Goal: Contribute content: Contribute content

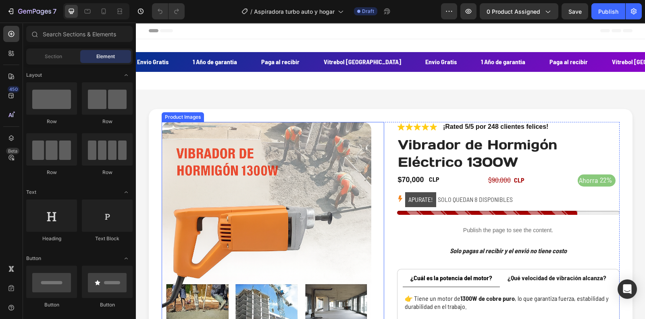
click at [310, 195] on img at bounding box center [267, 227] width 210 height 210
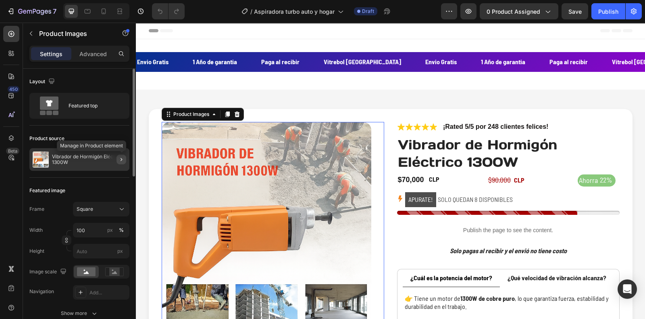
click at [125, 158] on button "button" at bounding box center [122, 159] width 10 height 10
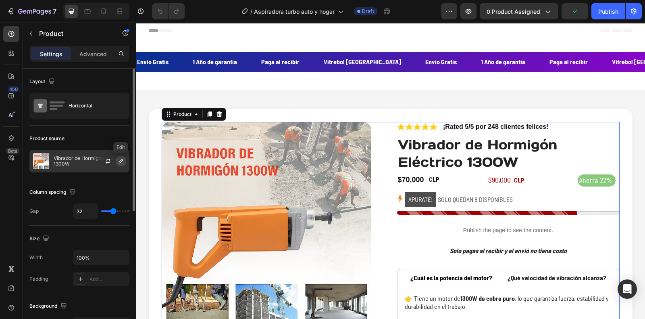
click at [118, 162] on icon "button" at bounding box center [121, 161] width 6 height 6
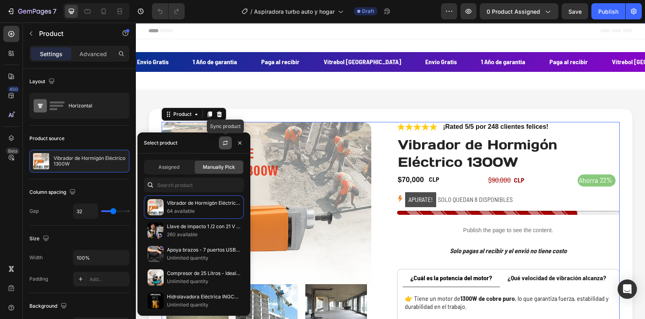
click at [223, 145] on icon "button" at bounding box center [225, 143] width 6 height 6
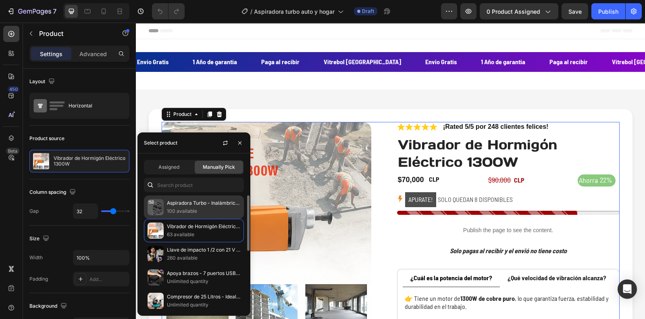
click at [216, 199] on p "Aspiradora Turbo - Inalámbrica para auto y hogar con batería y accesorios" at bounding box center [203, 203] width 73 height 8
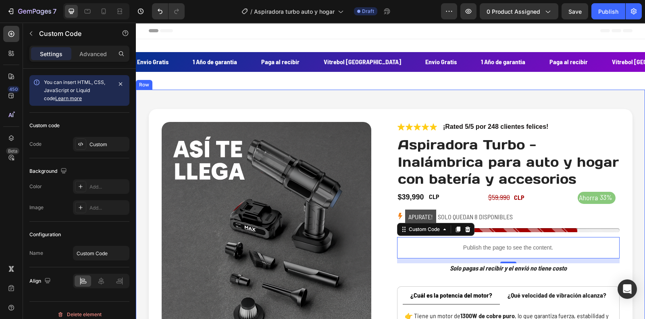
click at [632, 163] on div "Product Images Icon Icon Icon Icon Icon Icon List ¡Rated 5/5 por 248 clientes f…" at bounding box center [390, 256] width 509 height 333
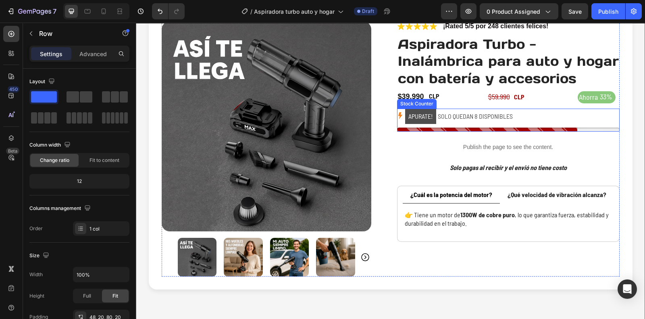
scroll to position [100, 0]
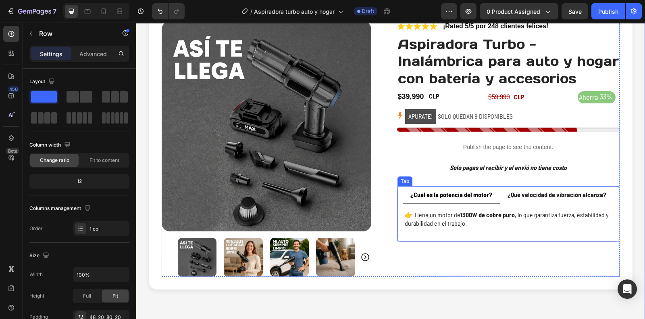
click at [448, 192] on strong "¿Cuál es la potencia del motor?" at bounding box center [451, 194] width 82 height 8
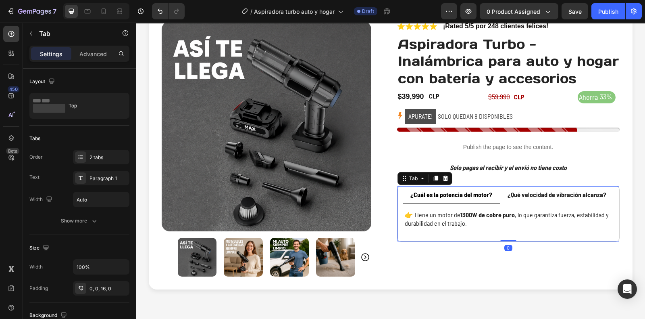
click at [448, 192] on strong "¿Cuál es la potencia del motor?" at bounding box center [451, 194] width 82 height 8
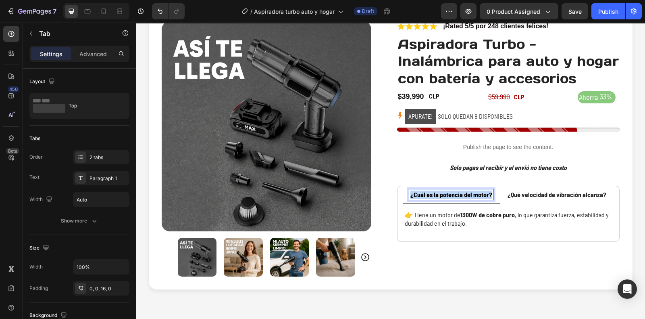
click at [448, 192] on strong "¿Cuál es la potencia del motor?" at bounding box center [451, 194] width 82 height 8
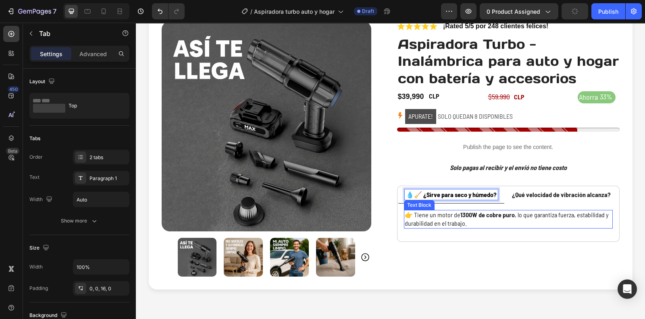
click at [455, 215] on p "👉 Tiene un motor de 1300W de cobre puro , lo que garantiza fuerza, estabilidad …" at bounding box center [508, 218] width 207 height 17
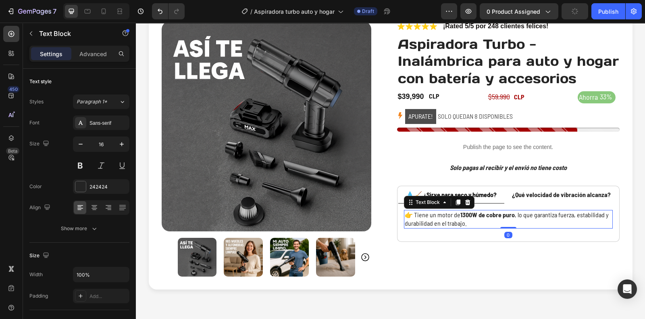
click at [455, 215] on p "👉 Tiene un motor de 1300W de cobre puro , lo que garantiza fuerza, estabilidad …" at bounding box center [508, 218] width 207 height 17
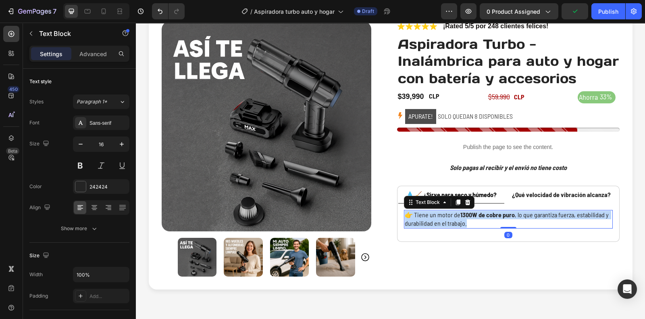
click at [455, 215] on p "👉 Tiene un motor de 1300W de cobre puro , lo que garantiza fuerza, estabilidad …" at bounding box center [508, 218] width 207 height 17
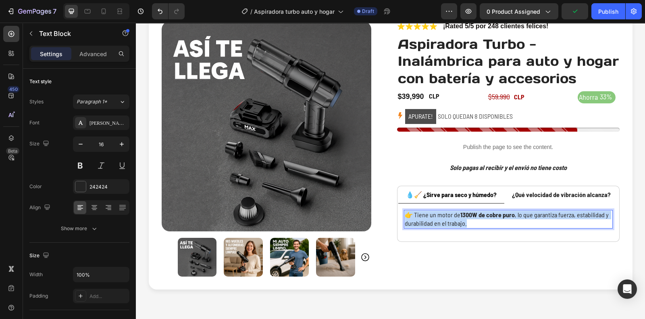
click at [455, 215] on p "👉 Tiene un motor de 1300W de cobre puro , lo que garantiza fuerza, estabilidad …" at bounding box center [508, 218] width 207 height 17
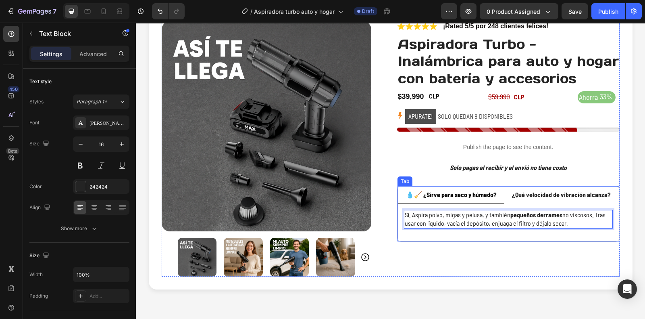
click at [534, 191] on strong "¿Qué velocidad de vibración alcanza?" at bounding box center [561, 194] width 99 height 8
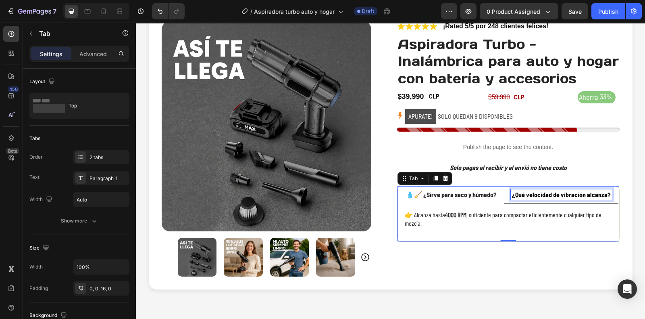
click at [531, 195] on strong "¿Qué velocidad de vibración alcanza?" at bounding box center [561, 194] width 99 height 8
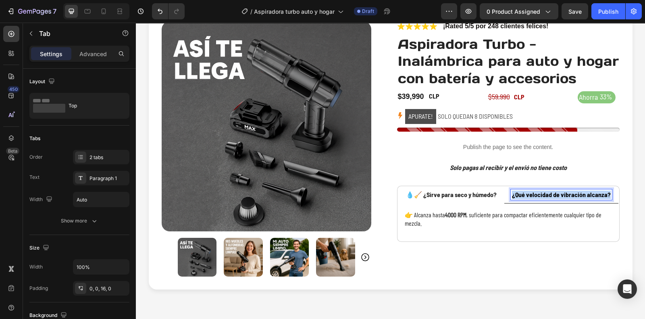
click at [531, 195] on strong "¿Qué velocidad de vibración alcanza?" at bounding box center [561, 194] width 99 height 8
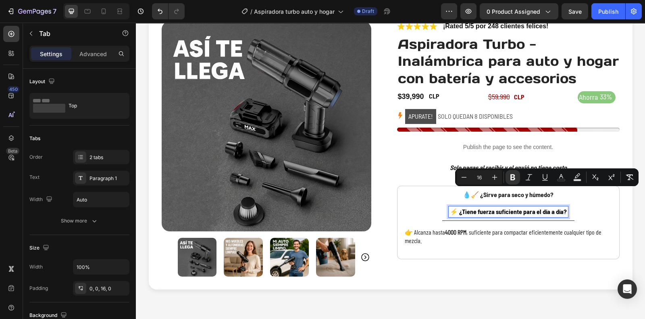
scroll to position [118, 0]
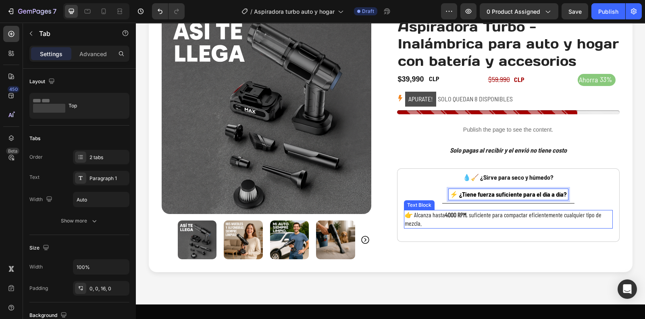
click at [425, 221] on p "👉 Alcanza hasta 4000 RPM , suficiente para compactar eficientemente cualquier t…" at bounding box center [508, 218] width 207 height 17
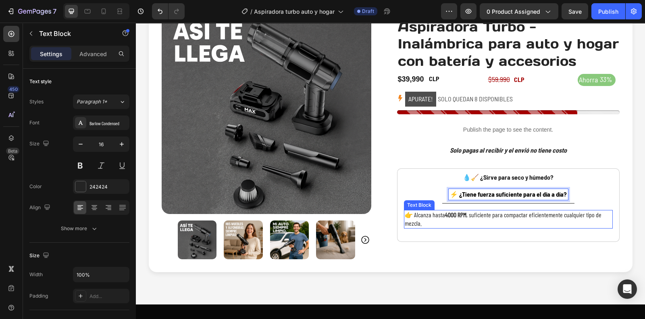
click at [425, 221] on p "👉 Alcanza hasta 4000 RPM , suficiente para compactar eficientemente cualquier t…" at bounding box center [508, 218] width 207 height 17
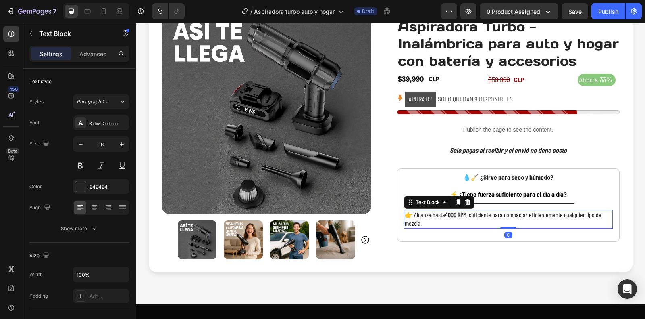
click at [425, 221] on p "👉 Alcanza hasta 4000 RPM , suficiente para compactar eficientemente cualquier t…" at bounding box center [508, 218] width 207 height 17
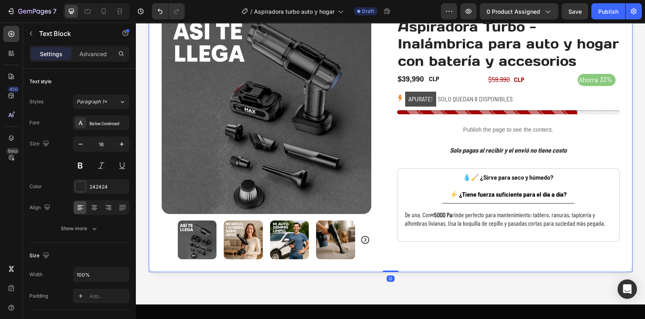
click at [626, 157] on div "Product Images Icon Icon Icon Icon Icon Icon List ¡Rated 5/5 por 248 clientes f…" at bounding box center [391, 131] width 484 height 281
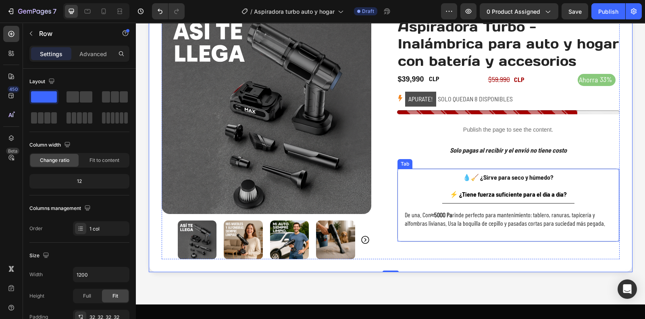
click at [548, 195] on strong "⚡️ ¿Tiene fuerza suficiente para el día a día?" at bounding box center [508, 194] width 117 height 8
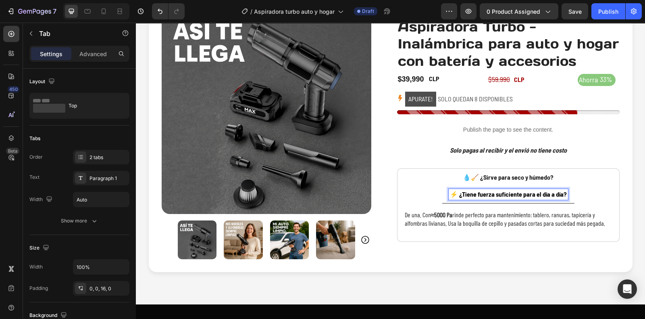
click at [535, 190] on strong "⚡️ ¿Tiene fuerza suficiente para el día a día?" at bounding box center [508, 194] width 117 height 8
click at [552, 193] on strong "⚡️ ¿Tiene fuerza suficiente para el día a día?" at bounding box center [508, 194] width 117 height 8
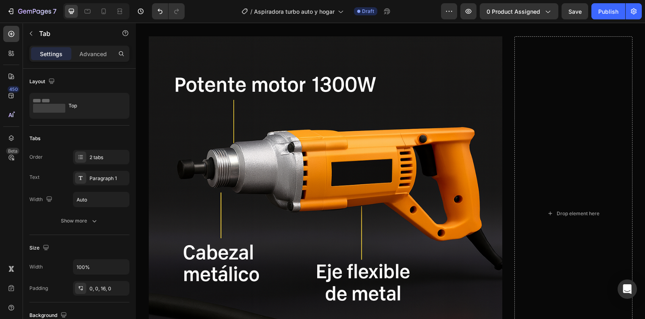
scroll to position [469, 0]
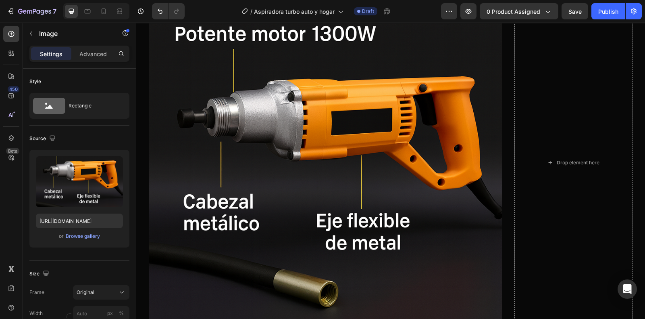
click at [284, 106] on img at bounding box center [326, 162] width 354 height 354
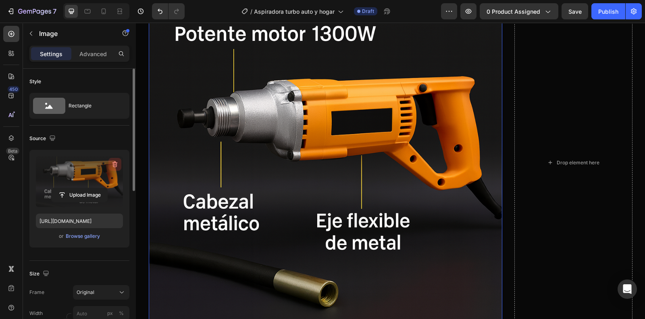
click at [115, 163] on icon "button" at bounding box center [115, 164] width 8 height 8
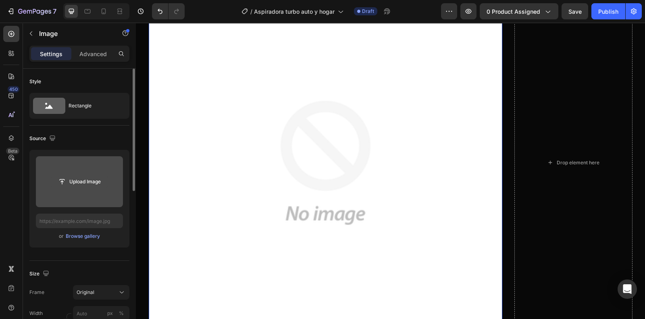
click at [82, 180] on input "file" at bounding box center [80, 182] width 56 height 14
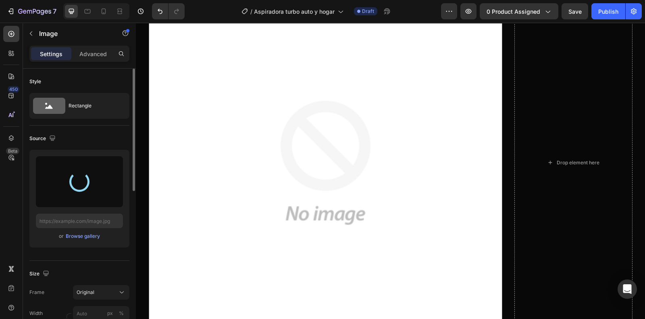
type input "[URL][DOMAIN_NAME]"
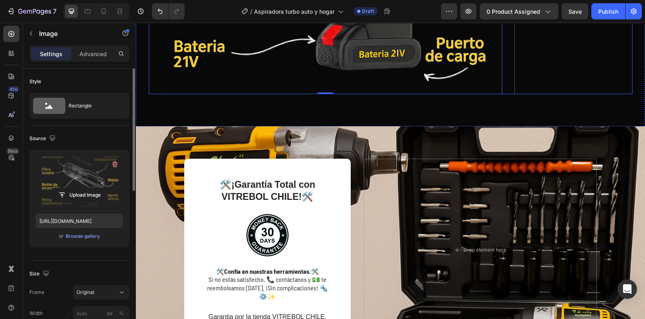
scroll to position [716, 0]
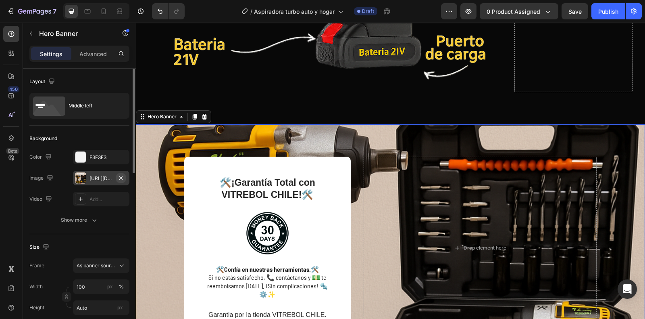
click at [123, 176] on icon "button" at bounding box center [121, 178] width 6 height 6
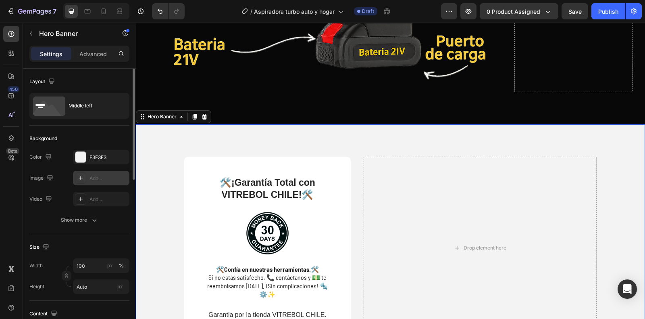
click at [98, 177] on div "Add..." at bounding box center [109, 178] width 38 height 7
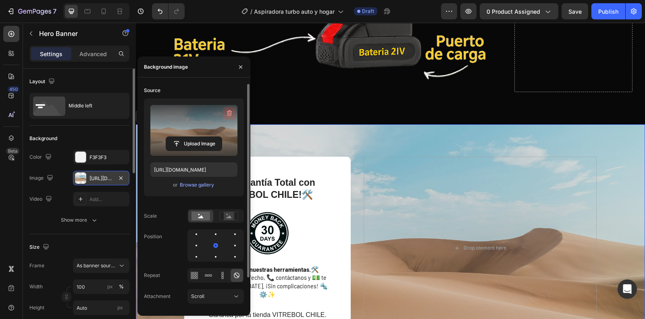
click at [228, 106] on button "button" at bounding box center [229, 112] width 13 height 13
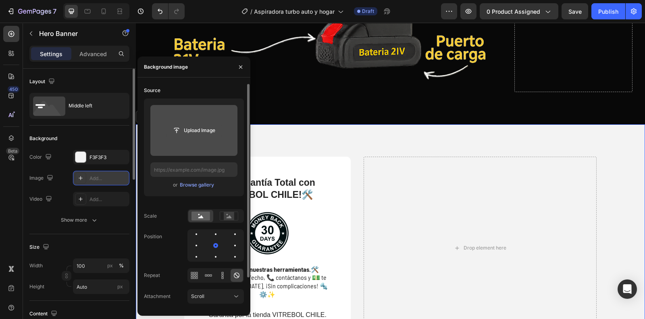
click at [204, 132] on input "file" at bounding box center [194, 130] width 56 height 14
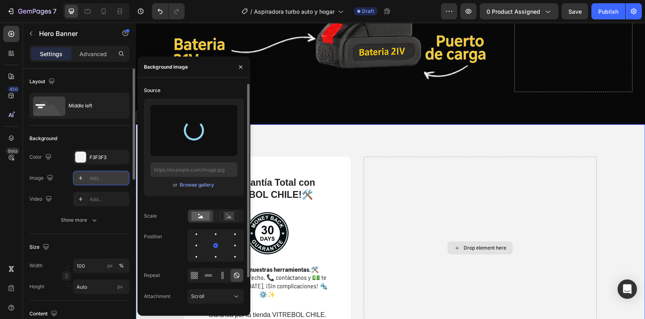
type input "[URL][DOMAIN_NAME]"
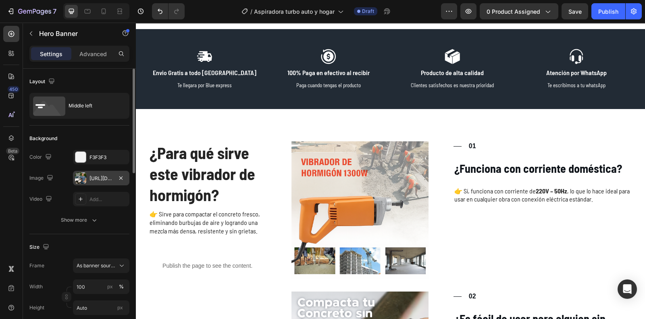
scroll to position [1078, 0]
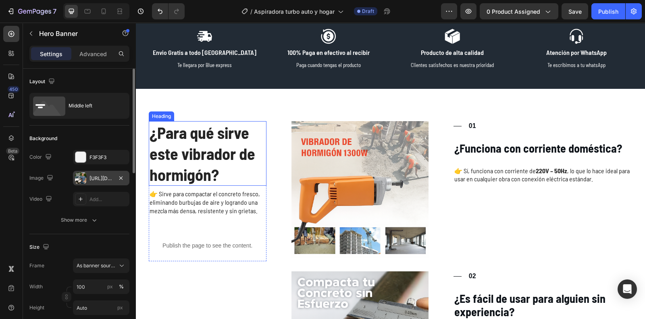
click at [198, 150] on strong "¿Para qué sirve este vibrador de hormigón?" at bounding box center [203, 153] width 106 height 61
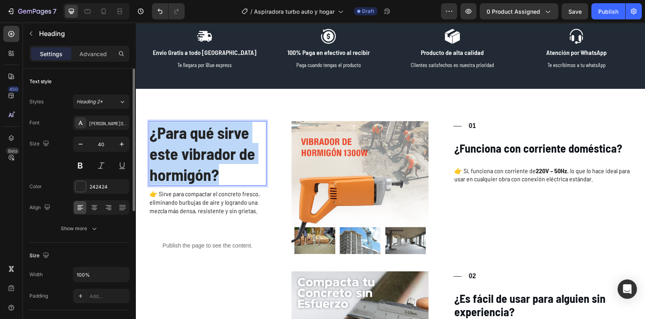
click at [198, 150] on strong "¿Para qué sirve este vibrador de hormigón?" at bounding box center [203, 153] width 106 height 61
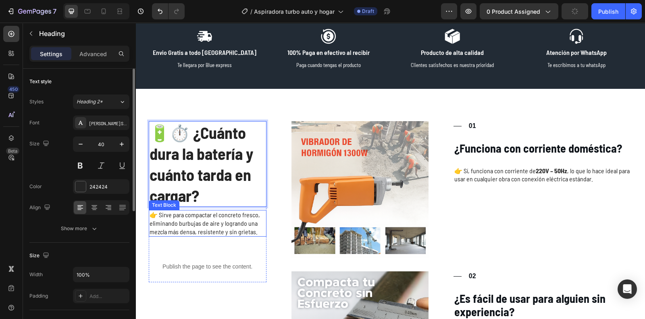
click at [238, 226] on p "👉 Sirve para compactar el concreto fresco, eliminando burbujas de aire y logran…" at bounding box center [208, 222] width 117 height 25
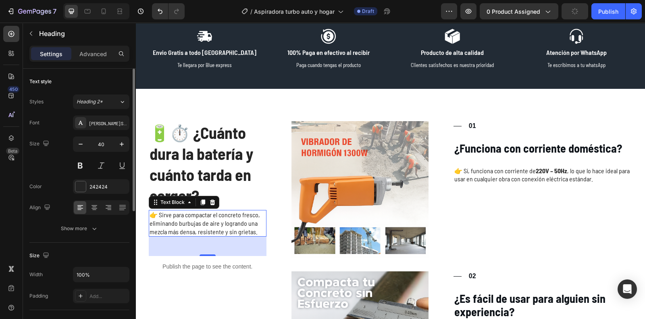
click at [238, 226] on p "👉 Sirve para compactar el concreto fresco, eliminando burbujas de aire y logran…" at bounding box center [208, 222] width 117 height 25
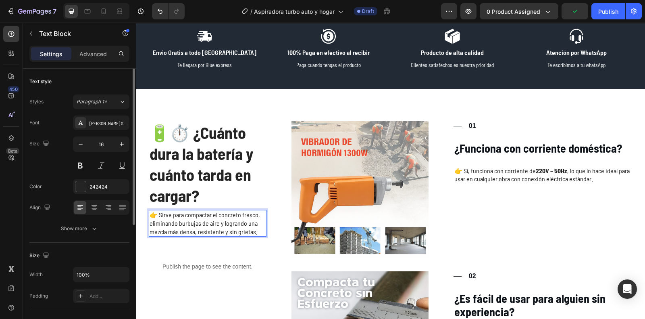
click at [257, 232] on p "👉 Sirve para compactar el concreto fresco, eliminando burbujas de aire y logran…" at bounding box center [208, 222] width 117 height 25
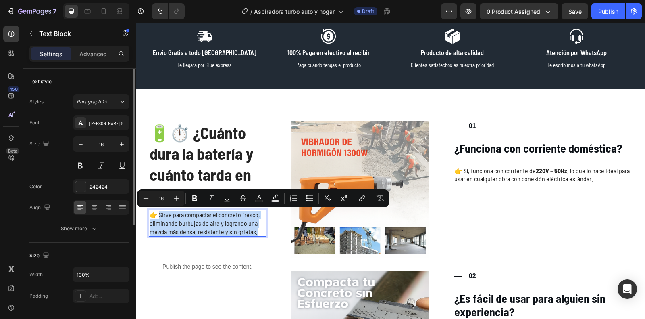
drag, startPoint x: 257, startPoint y: 232, endPoint x: 156, endPoint y: 214, distance: 103.1
click at [156, 214] on p "👉 Sirve para compactar el concreto fresco, eliminando burbujas de aire y logran…" at bounding box center [208, 222] width 117 height 25
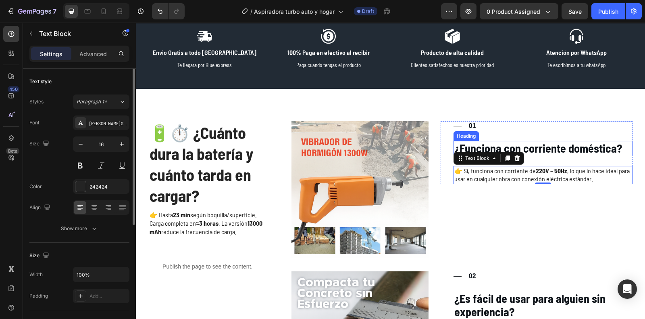
click at [563, 144] on strong "¿Funciona con corriente doméstica?" at bounding box center [538, 148] width 168 height 14
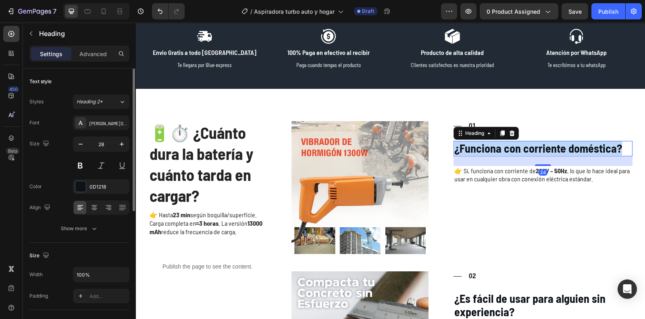
click at [563, 144] on strong "¿Funciona con corriente doméstica?" at bounding box center [538, 148] width 168 height 14
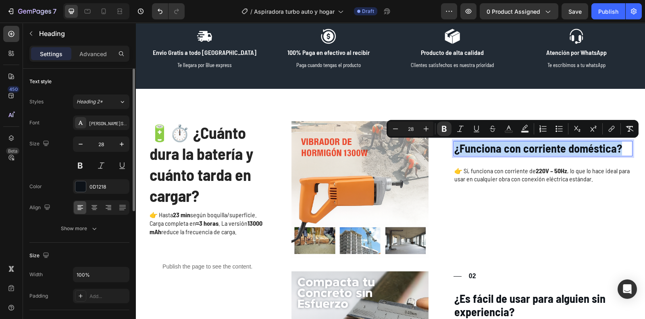
click at [563, 144] on strong "¿Funciona con corriente doméstica?" at bounding box center [538, 148] width 168 height 14
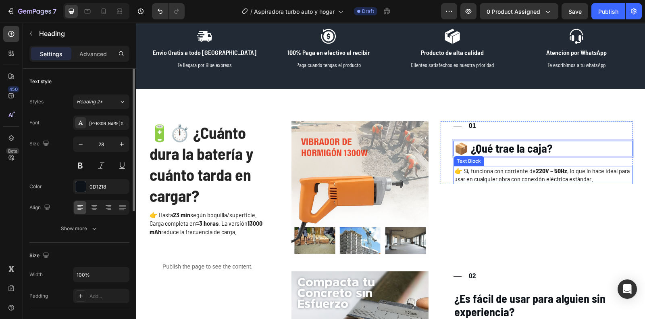
click at [556, 172] on strong "220V – 50Hz" at bounding box center [551, 171] width 31 height 8
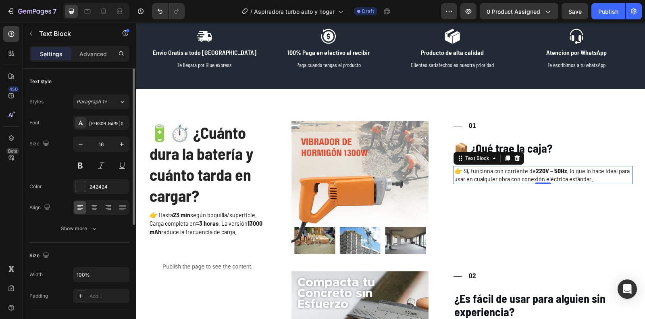
click at [593, 179] on p "👉 Sí, funciona con corriente de 220V – 50Hz , lo que lo hace ideal para usar en…" at bounding box center [542, 175] width 177 height 17
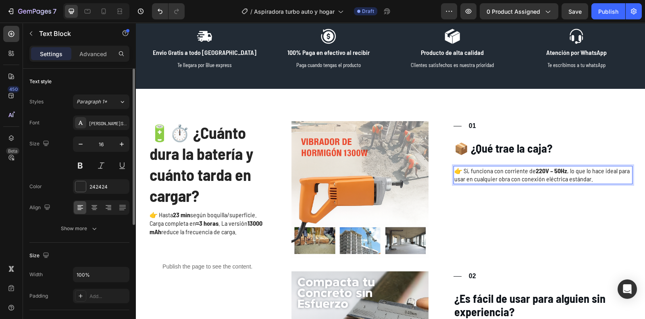
click at [593, 179] on p "👉 Sí, funciona con corriente de 220V – 50Hz , lo que lo hace ideal para usar en…" at bounding box center [542, 175] width 177 height 17
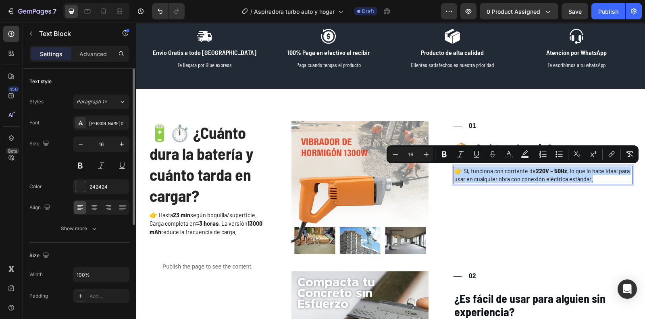
drag, startPoint x: 593, startPoint y: 179, endPoint x: 546, endPoint y: 170, distance: 48.3
click at [546, 170] on p "👉 Sí, funciona con corriente de 220V – 50Hz , lo que lo hace ideal para usar en…" at bounding box center [542, 175] width 177 height 17
click at [591, 176] on p "👉 Sí, funciona con corriente de 220V – 50Hz , lo que lo hace ideal para usar en…" at bounding box center [542, 175] width 177 height 17
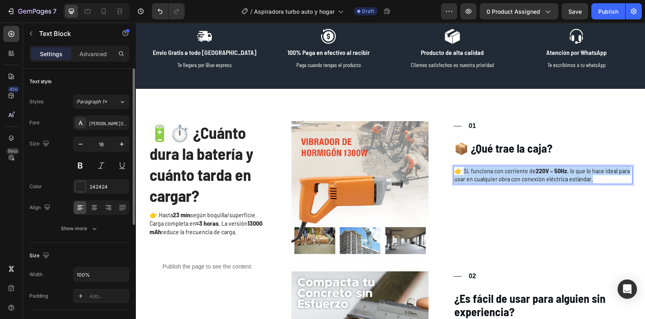
drag, startPoint x: 593, startPoint y: 179, endPoint x: 461, endPoint y: 172, distance: 131.6
click at [461, 172] on p "👉 Sí, funciona con corriente de 220V – 50Hz , lo que lo hace ideal para usar en…" at bounding box center [542, 175] width 177 height 17
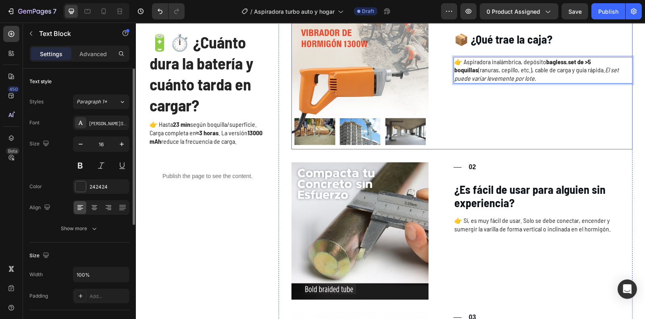
scroll to position [1188, 0]
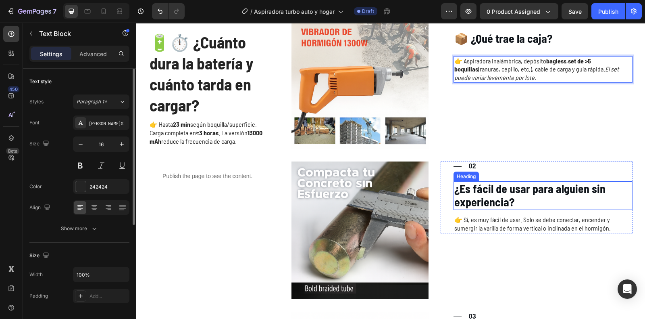
click at [504, 200] on strong "¿Es fácil de usar para alguien sin experiencia?" at bounding box center [529, 194] width 151 height 27
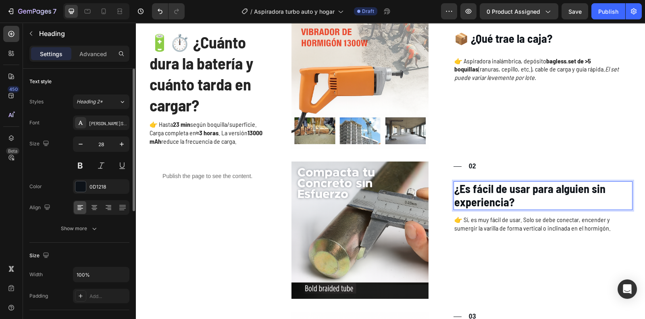
click at [511, 207] on h3 "¿Es fácil de usar para alguien sin experiencia?" at bounding box center [543, 195] width 179 height 29
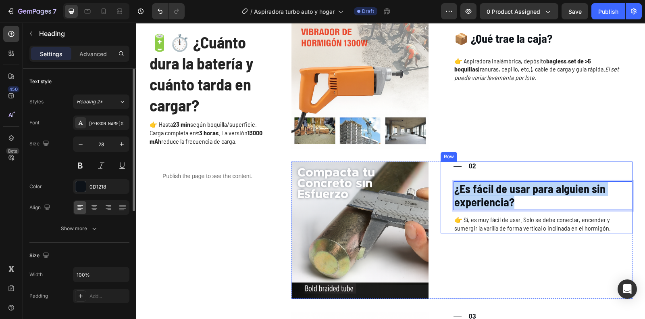
drag, startPoint x: 516, startPoint y: 198, endPoint x: 441, endPoint y: 184, distance: 76.3
click at [441, 184] on div "Title Line 02 Text Block Row ¿Es fácil de usar para alguien sin experiencia? He…" at bounding box center [537, 197] width 192 height 72
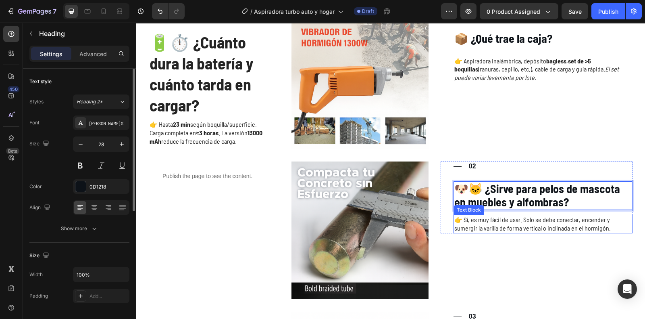
click at [563, 225] on p "👉 Sí, es muy fácil de usar. Solo se debe conectar, encender y sumergir la varil…" at bounding box center [542, 223] width 177 height 17
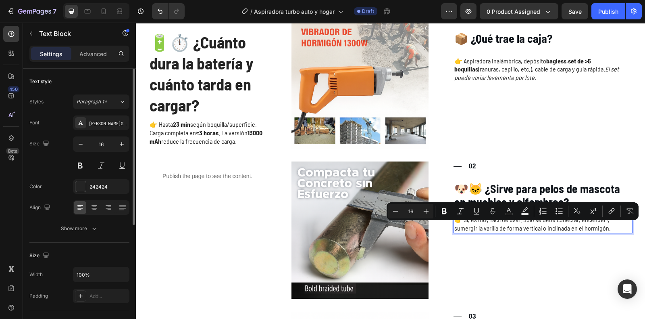
click at [610, 226] on p "👉 Sí, es muy fácil de usar. Solo se debe conectar, encender y sumergir la varil…" at bounding box center [542, 223] width 177 height 17
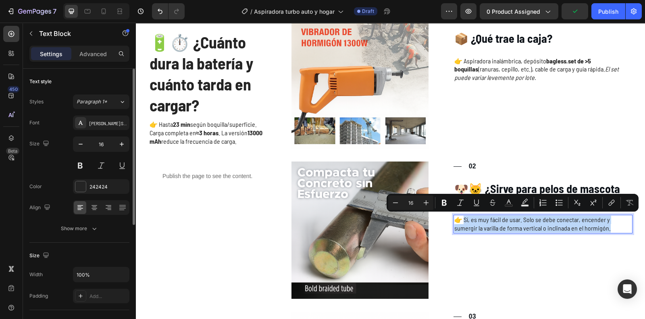
drag, startPoint x: 610, startPoint y: 226, endPoint x: 460, endPoint y: 223, distance: 149.6
click at [460, 223] on p "👉 Sí, es muy fácil de usar. Solo se debe conectar, encender y sumergir la varil…" at bounding box center [542, 223] width 177 height 17
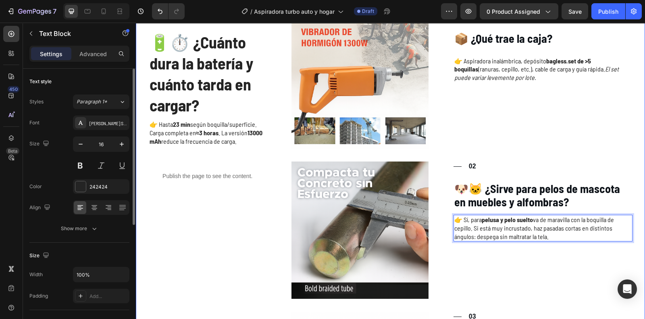
click at [633, 217] on div "⁠⁠⁠⁠⁠⁠⁠ 🔋⏱️ ¿Cuánto dura la batería y cuánto tarda en cargar? Heading 👉 Hasta 2…" at bounding box center [390, 278] width 509 height 599
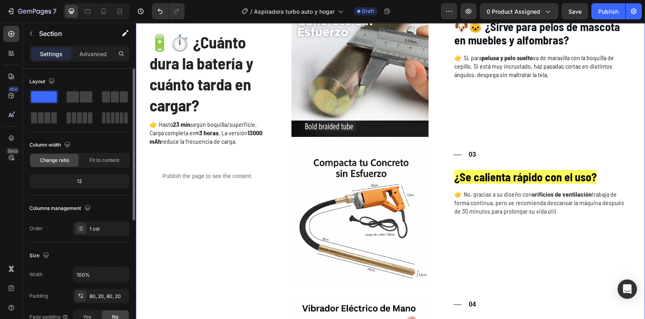
scroll to position [1350, 0]
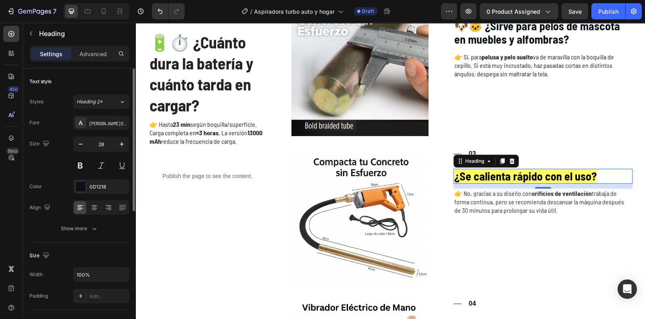
click at [580, 174] on strong "¿Se calienta rápido con el uso?" at bounding box center [525, 176] width 142 height 14
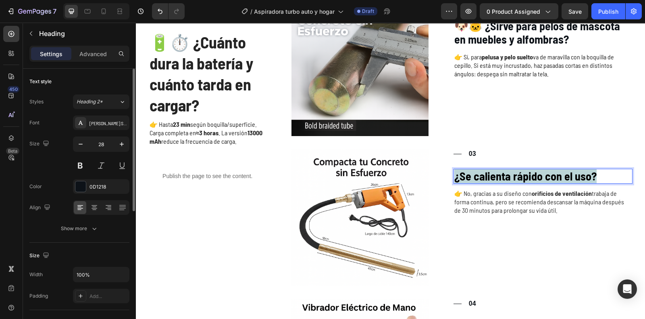
click at [580, 174] on strong "¿Se calienta rápido con el uso?" at bounding box center [525, 176] width 142 height 14
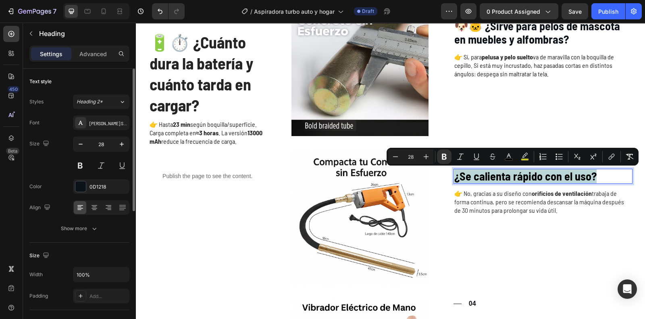
click at [582, 174] on strong "¿Se calienta rápido con el uso?" at bounding box center [525, 176] width 142 height 14
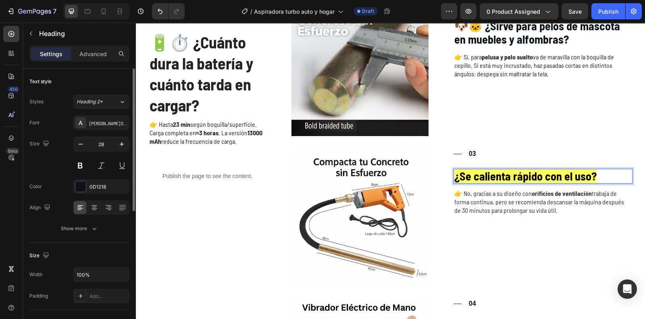
click at [588, 174] on strong "¿Se calienta rápido con el uso?" at bounding box center [525, 176] width 142 height 14
drag, startPoint x: 588, startPoint y: 174, endPoint x: 540, endPoint y: 174, distance: 48.8
click at [540, 174] on strong "¿Se calienta rápido con el uso?" at bounding box center [525, 176] width 142 height 14
click at [607, 173] on p "¿Se calienta rápido con el uso?" at bounding box center [542, 176] width 177 height 14
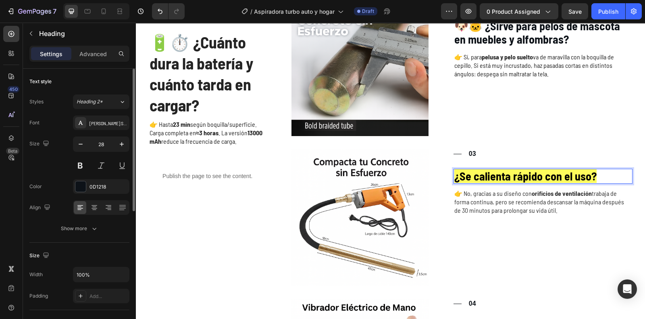
click at [545, 179] on strong "¿Se calienta rápido con el uso?" at bounding box center [525, 176] width 142 height 14
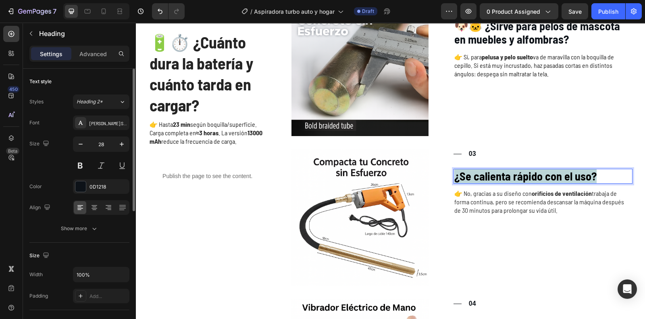
click at [545, 179] on strong "¿Se calienta rápido con el uso?" at bounding box center [525, 176] width 142 height 14
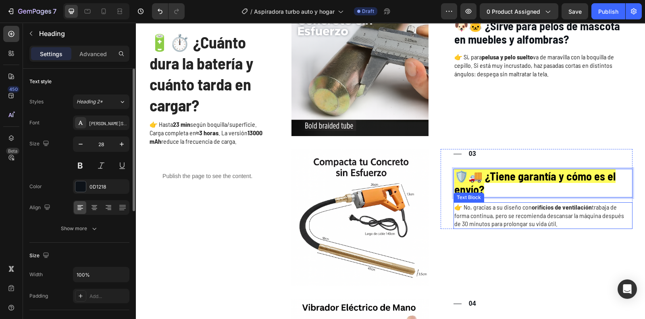
click at [494, 213] on span "👉 No, gracias a su diseño con orificios de ventilación trabaja de forma continu…" at bounding box center [539, 215] width 170 height 25
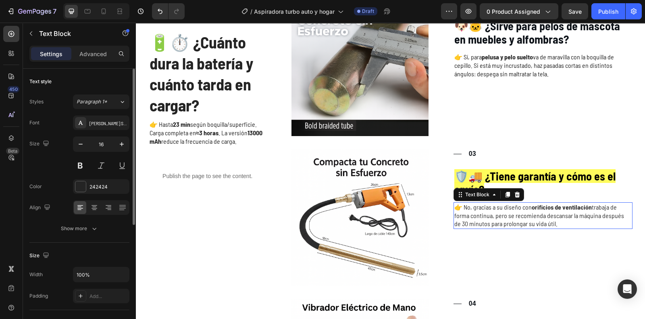
click at [494, 213] on span "👉 No, gracias a su diseño con orificios de ventilación trabaja de forma continu…" at bounding box center [539, 215] width 170 height 25
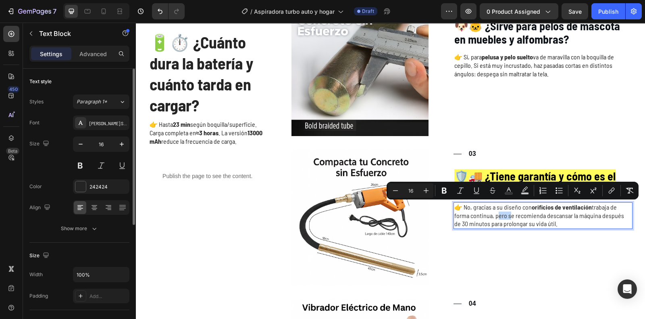
click at [544, 223] on span "👉 No, gracias a su diseño con orificios de ventilación trabaja de forma continu…" at bounding box center [539, 215] width 170 height 25
drag, startPoint x: 548, startPoint y: 223, endPoint x: 458, endPoint y: 206, distance: 92.0
click at [458, 206] on p "👉 No, gracias a su diseño con orificios de ventilación trabaja de forma continu…" at bounding box center [542, 215] width 177 height 25
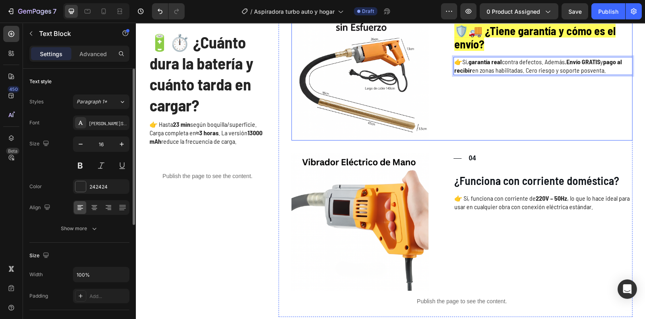
scroll to position [1496, 0]
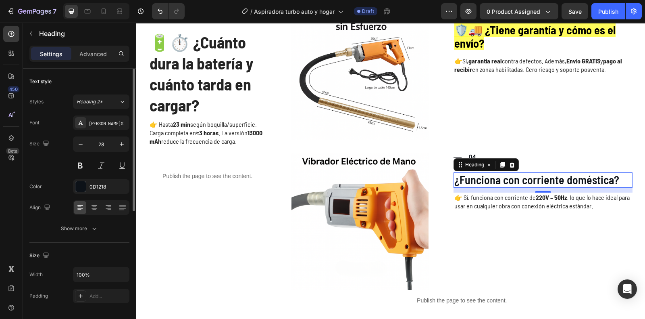
click at [558, 180] on h3 "¿Funciona con corriente doméstica?" at bounding box center [543, 179] width 179 height 15
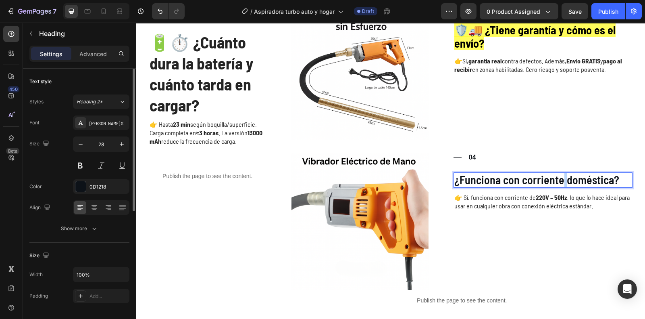
click at [558, 180] on p "¿Funciona con corriente doméstica?" at bounding box center [542, 180] width 177 height 14
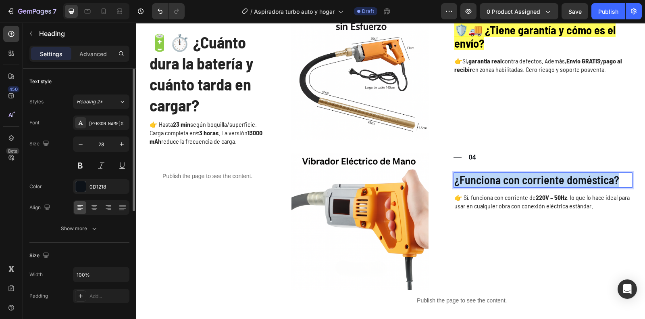
click at [558, 180] on p "¿Funciona con corriente doméstica?" at bounding box center [542, 180] width 177 height 14
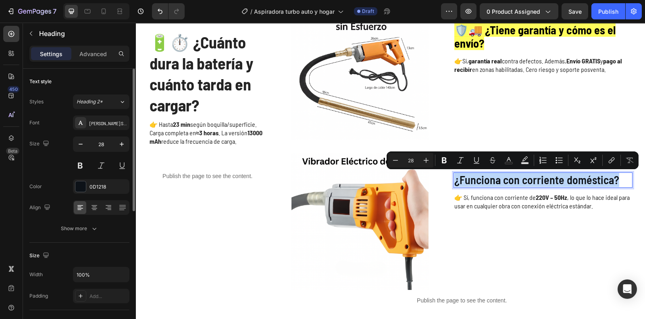
click at [558, 180] on p "¿Funciona con corriente doméstica?" at bounding box center [542, 180] width 177 height 14
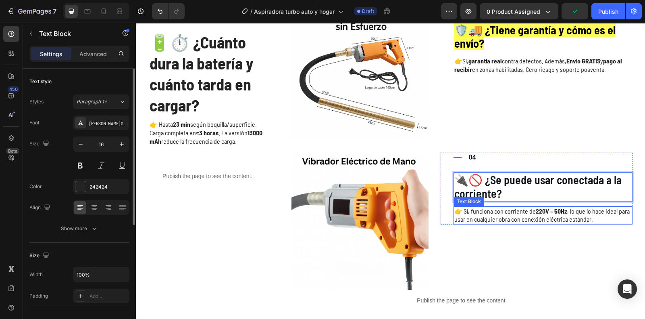
click at [589, 219] on p "👉 Sí, funciona con corriente de 220V – 50Hz , lo que lo hace ideal para usar en…" at bounding box center [542, 215] width 177 height 17
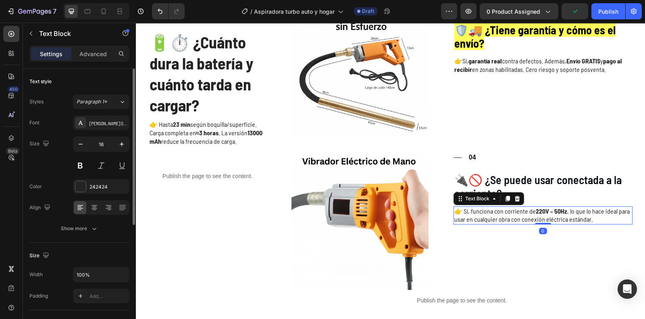
click at [589, 219] on p "👉 Sí, funciona con corriente de 220V – 50Hz , lo que lo hace ideal para usar en…" at bounding box center [542, 215] width 177 height 17
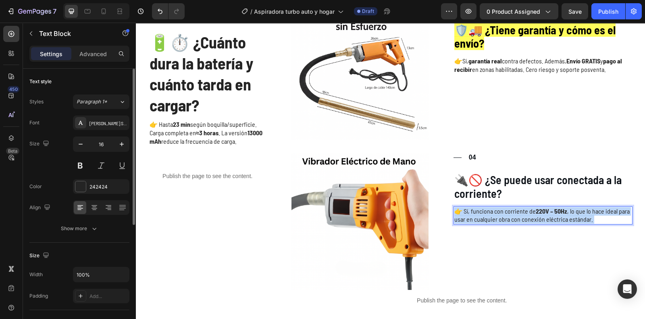
drag, startPoint x: 589, startPoint y: 219, endPoint x: 460, endPoint y: 210, distance: 129.8
click at [460, 210] on p "👉 Sí, funciona con corriente de 220V – 50Hz , lo que lo hace ideal para usar en…" at bounding box center [542, 215] width 177 height 17
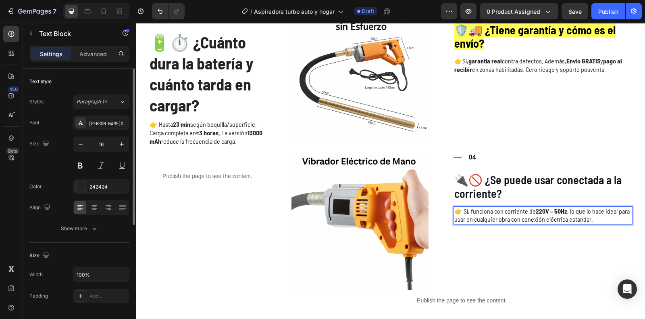
click at [460, 210] on p "👉 Sí, funciona con corriente de 220V – 50Hz , lo que lo hace ideal para usar en…" at bounding box center [542, 215] width 177 height 17
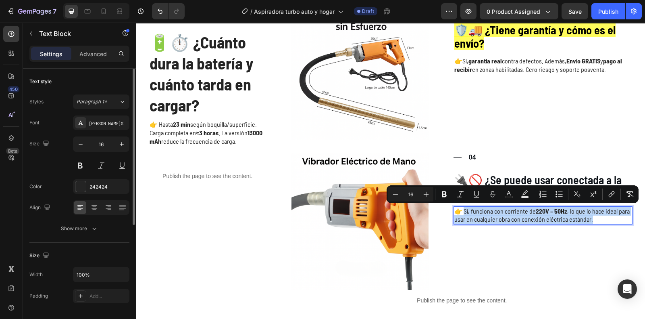
drag, startPoint x: 460, startPoint y: 210, endPoint x: 619, endPoint y: 221, distance: 159.3
click at [619, 221] on p "👉 Sí, funciona con corriente de 220V – 50Hz , lo que lo hace ideal para usar en…" at bounding box center [542, 215] width 177 height 17
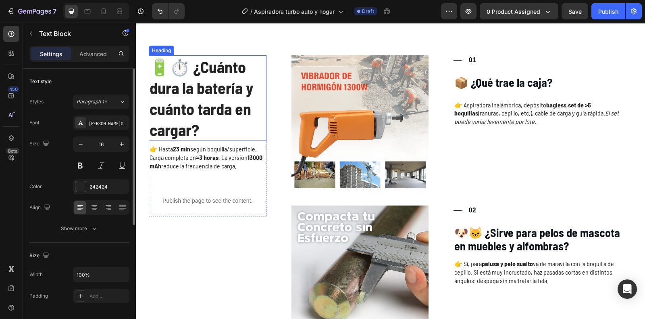
scroll to position [1106, 0]
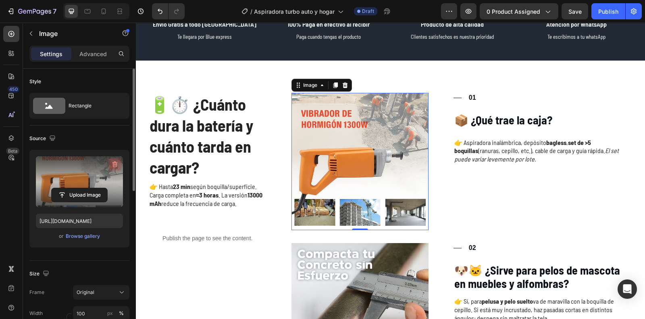
click at [115, 168] on button "button" at bounding box center [114, 164] width 13 height 13
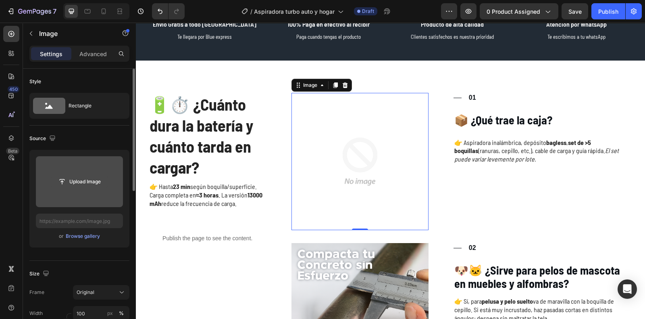
click at [81, 180] on input "file" at bounding box center [80, 182] width 56 height 14
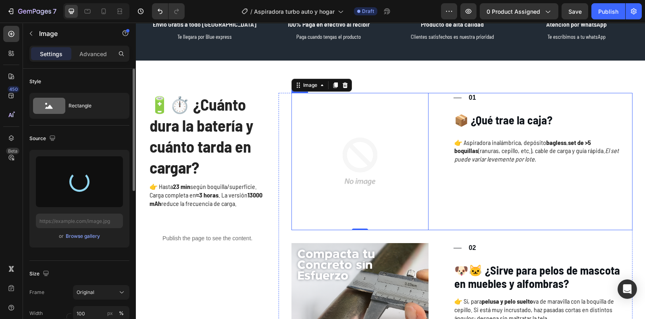
type input "[URL][DOMAIN_NAME]"
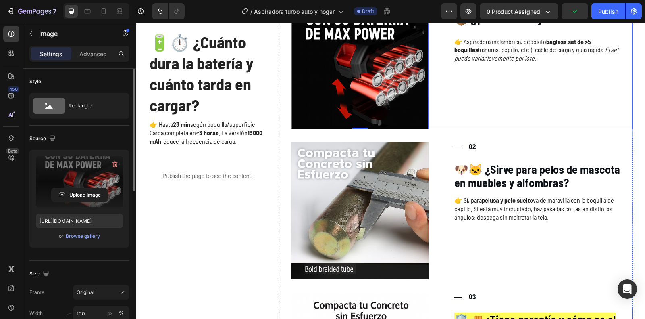
scroll to position [1208, 0]
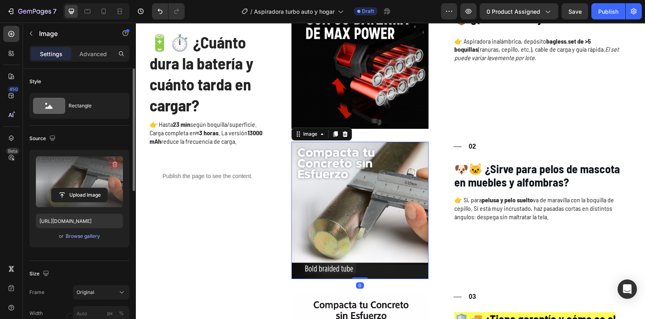
click at [112, 165] on icon "button" at bounding box center [115, 164] width 8 height 8
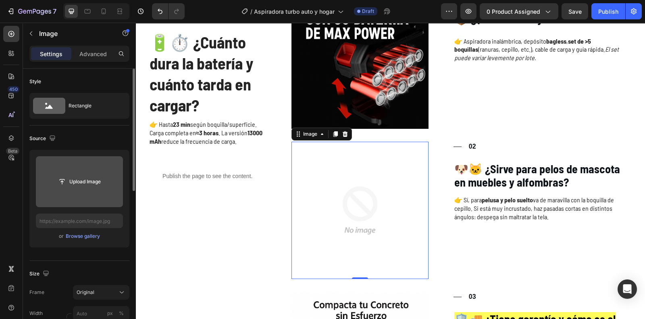
click at [77, 179] on input "file" at bounding box center [80, 182] width 56 height 14
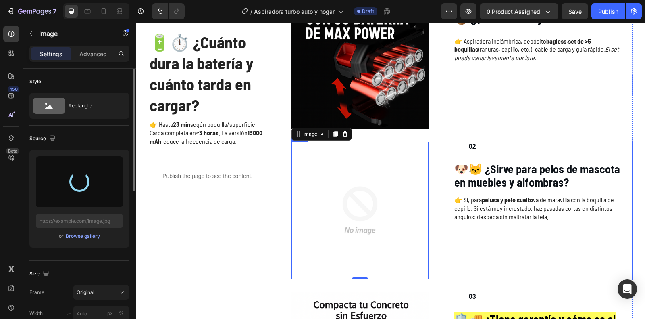
scroll to position [1276, 0]
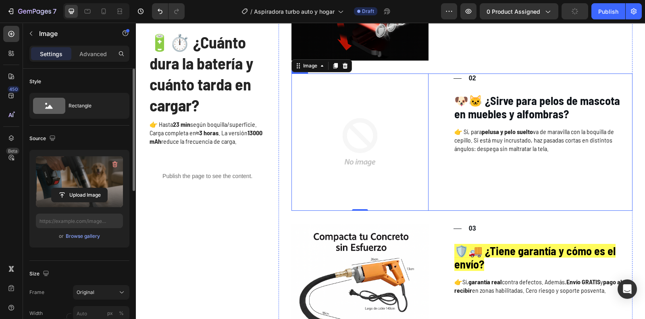
type input "[URL][DOMAIN_NAME]"
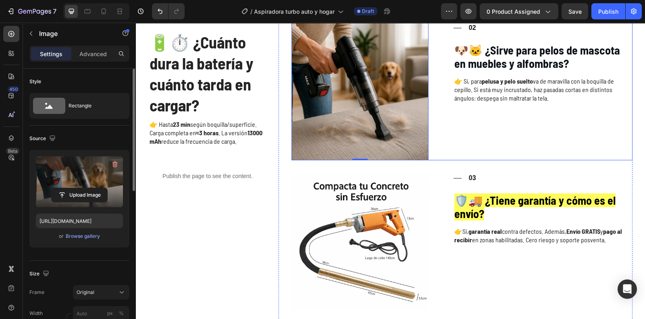
scroll to position [1327, 0]
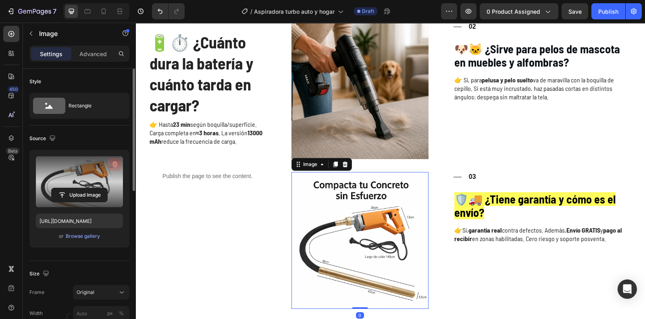
click at [111, 164] on icon "button" at bounding box center [115, 164] width 8 height 8
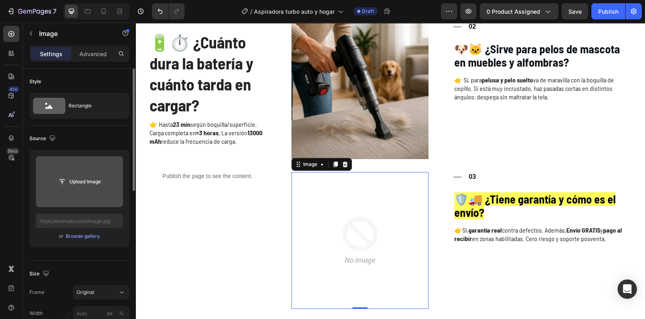
click at [78, 185] on input "file" at bounding box center [80, 182] width 56 height 14
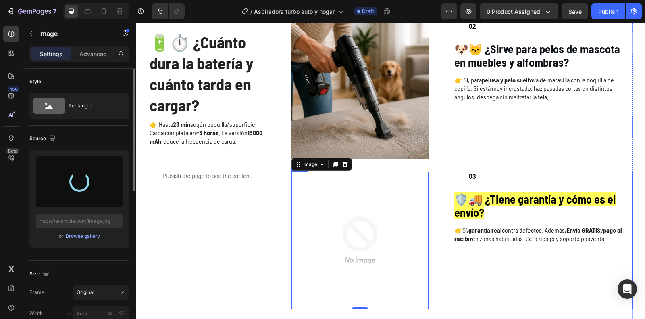
type input "[URL][DOMAIN_NAME]"
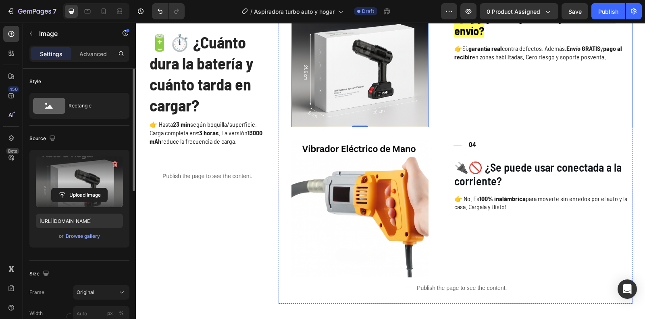
scroll to position [1545, 0]
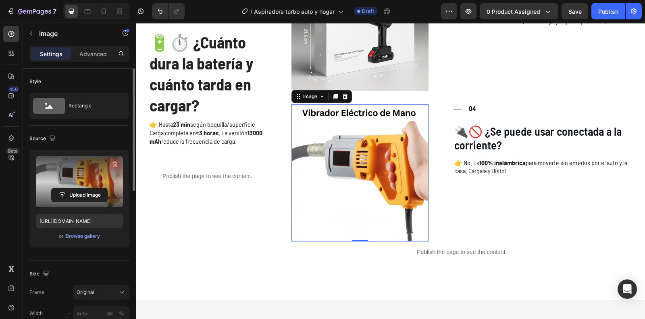
click at [114, 166] on icon "button" at bounding box center [115, 164] width 8 height 8
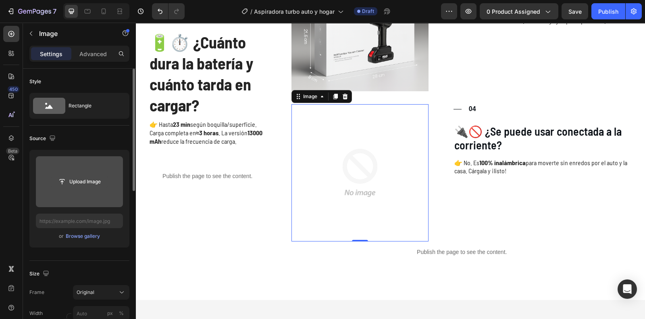
click at [88, 181] on input "file" at bounding box center [80, 182] width 56 height 14
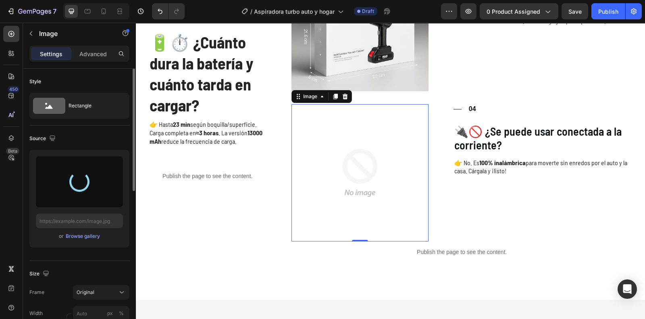
type input "[URL][DOMAIN_NAME]"
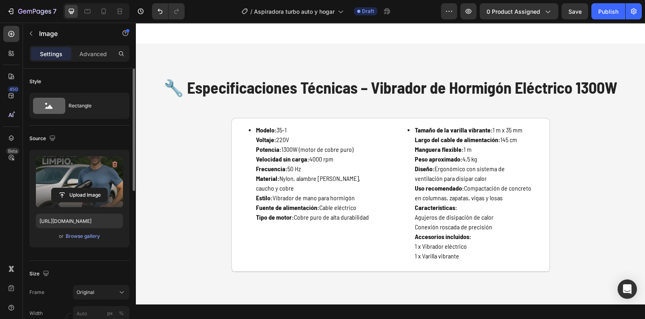
scroll to position [1783, 0]
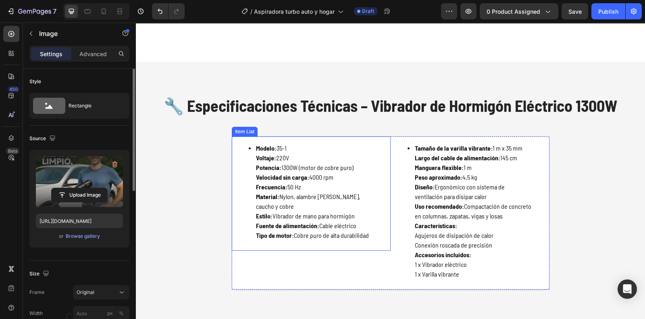
click at [360, 232] on p "Tipo de motor: Cobre puro de alta durabilidad" at bounding box center [314, 235] width 117 height 10
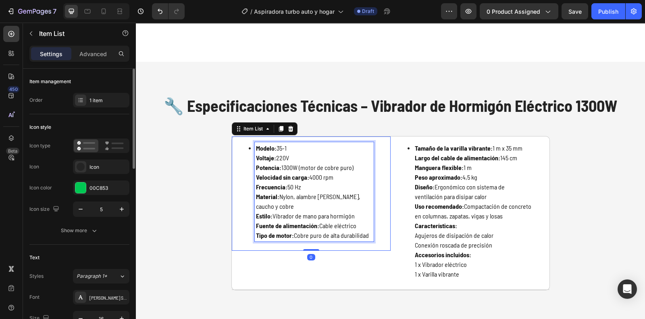
click at [360, 232] on p "Tipo de motor: Cobre puro de alta durabilidad" at bounding box center [314, 235] width 117 height 10
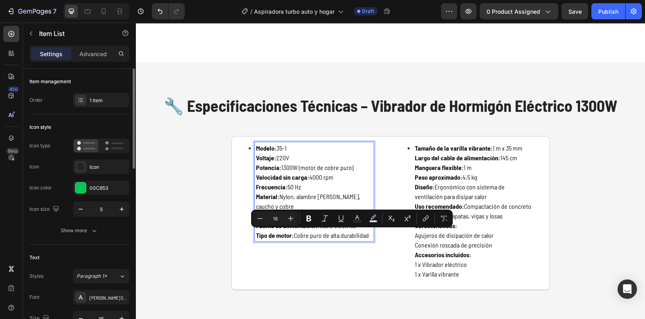
click at [279, 165] on p "Potencia: 1300W (motor de cobre puro)" at bounding box center [314, 167] width 117 height 10
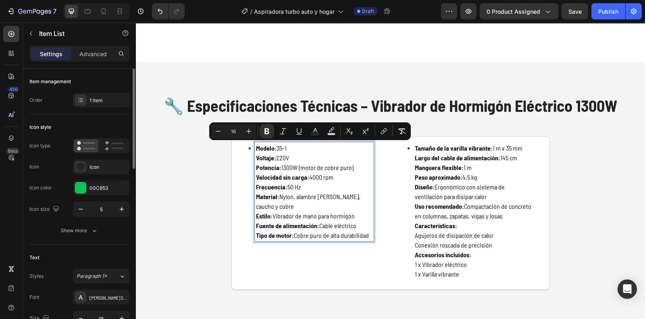
drag, startPoint x: 367, startPoint y: 236, endPoint x: 241, endPoint y: 152, distance: 151.8
click at [241, 152] on div "Modelo: 35-1 Voltaje: 220V Potencia: 1300W (motor de cobre puro) Velocidad sin …" at bounding box center [311, 193] width 159 height 114
copy div "Modelo: 35-1 Voltaje: 220V Potencia: 1300W (motor de cobre puro) Velocidad sin …"
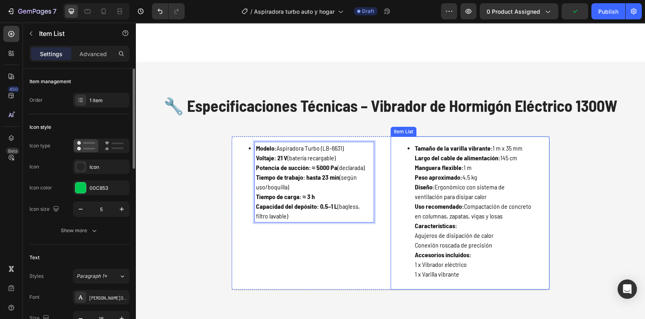
click at [462, 219] on p "Uso recomendado: Compactación de concreto en columnas, zapatas, vigas y losas" at bounding box center [473, 210] width 117 height 19
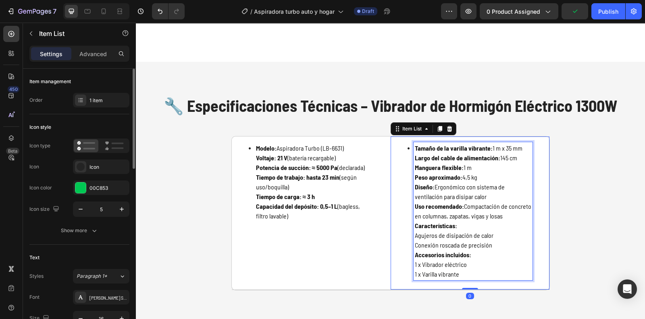
click at [462, 219] on p "Uso recomendado: Compactación de concreto en columnas, zapatas, vigas y losas" at bounding box center [473, 210] width 117 height 19
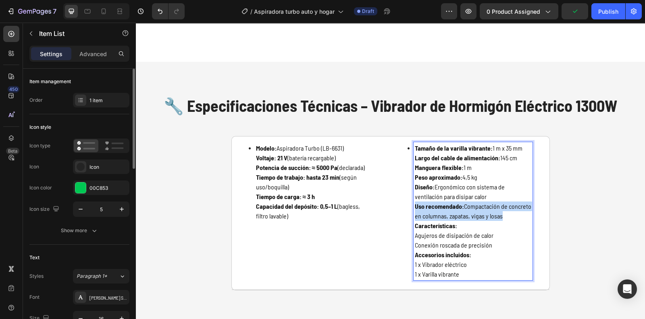
click at [462, 219] on p "Uso recomendado: Compactación de concreto en columnas, zapatas, vigas y losas" at bounding box center [473, 210] width 117 height 19
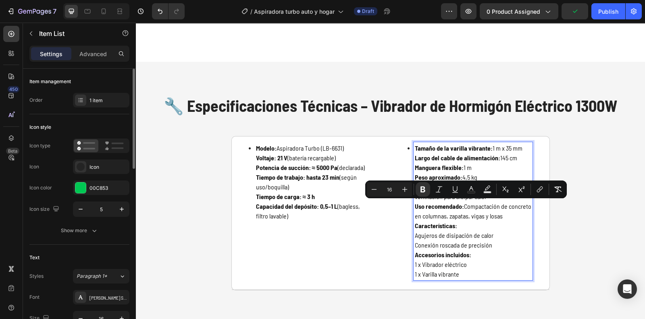
click at [468, 272] on p "1 x Varilla vibrante" at bounding box center [473, 274] width 117 height 10
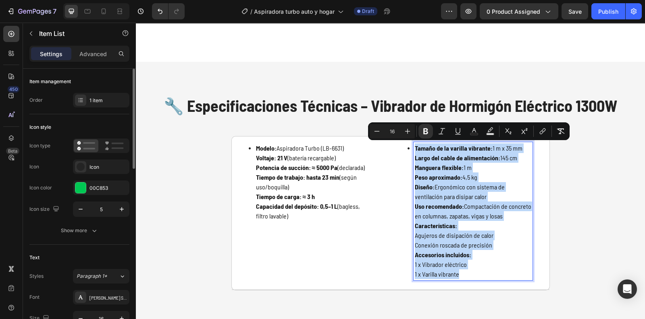
drag, startPoint x: 466, startPoint y: 273, endPoint x: 408, endPoint y: 139, distance: 145.6
click at [408, 139] on div "Tamaño de la varilla vibrante: 1 m x 35 mm Largo del cable de alimentación: 145…" at bounding box center [470, 212] width 159 height 153
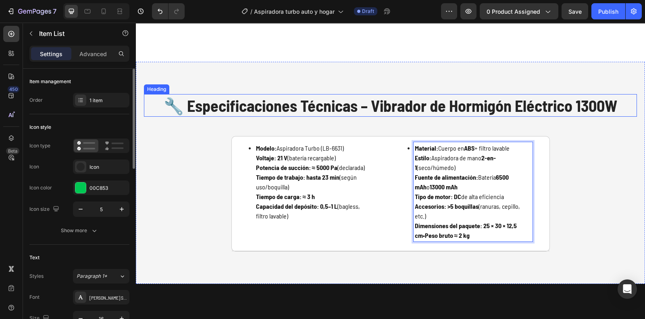
click at [275, 105] on h2 "🔧 Especificaciones Técnicas – Vibrador de Hormigón Eléctrico 1300W" at bounding box center [390, 105] width 493 height 23
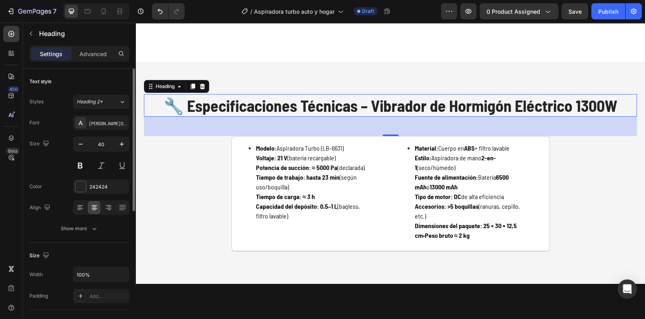
click at [275, 105] on h2 "🔧 Especificaciones Técnicas – Vibrador de Hormigón Eléctrico 1300W" at bounding box center [390, 105] width 493 height 23
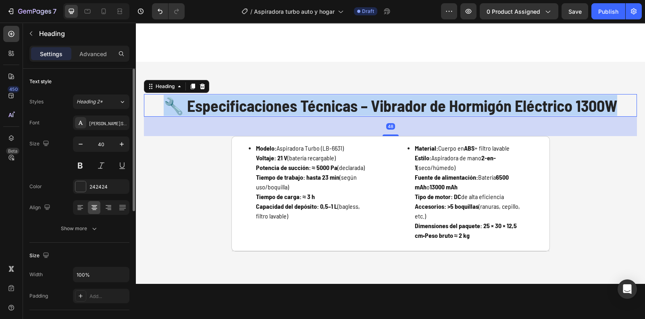
click at [275, 105] on p "🔧 Especificaciones Técnicas – Vibrador de Hormigón Eléctrico 1300W" at bounding box center [391, 105] width 492 height 21
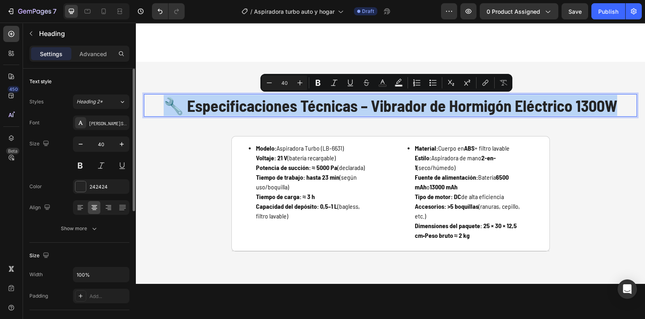
click at [275, 105] on p "🔧 Especificaciones Técnicas – Vibrador de Hormigón Eléctrico 1300W" at bounding box center [391, 105] width 492 height 21
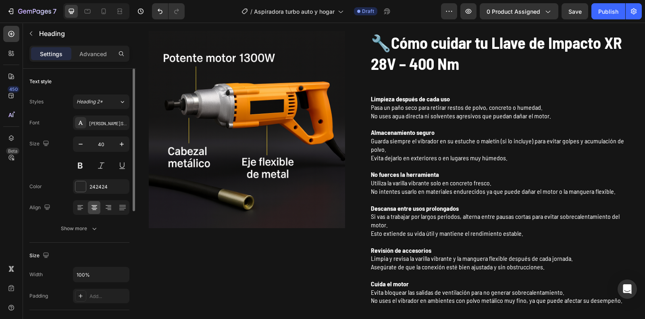
scroll to position [2068, 0]
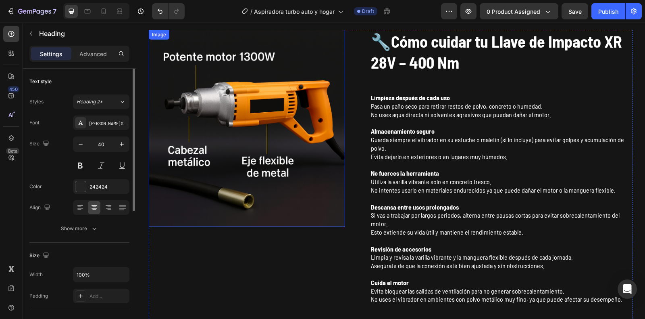
click at [300, 133] on img at bounding box center [247, 128] width 197 height 197
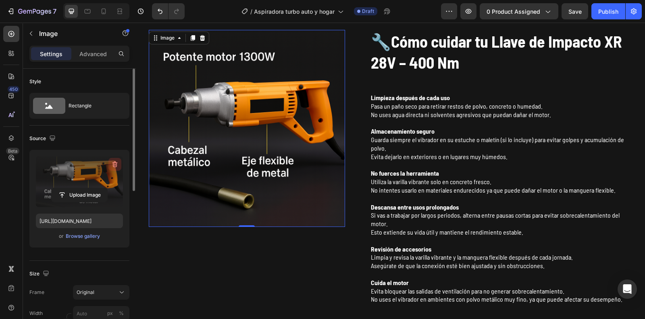
click at [115, 164] on icon "button" at bounding box center [114, 164] width 1 height 2
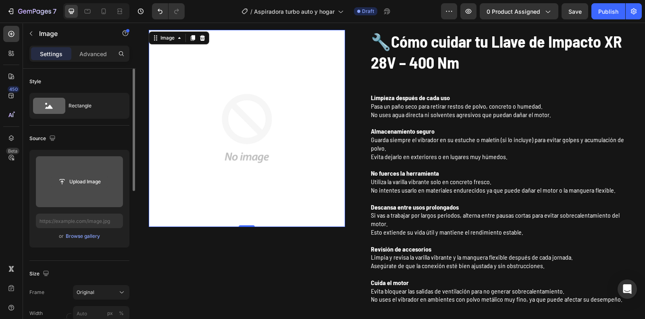
click at [86, 185] on input "file" at bounding box center [80, 182] width 56 height 14
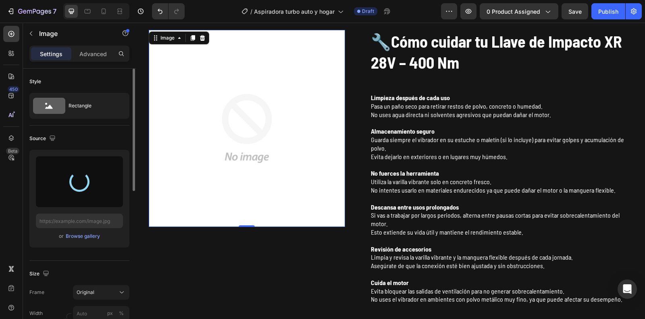
type input "[URL][DOMAIN_NAME]"
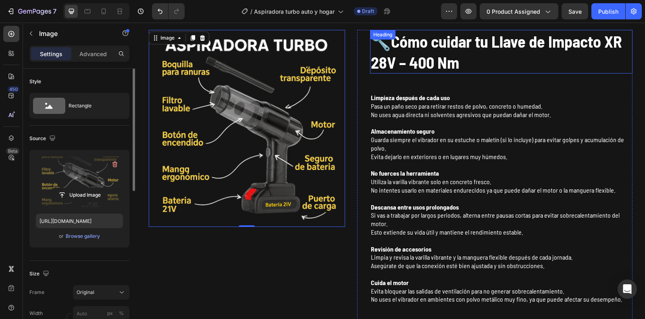
click at [483, 58] on h2 "🔧 Cómo cuidar tu Llave de Impacto XR 28V – 400 Nm" at bounding box center [501, 52] width 262 height 44
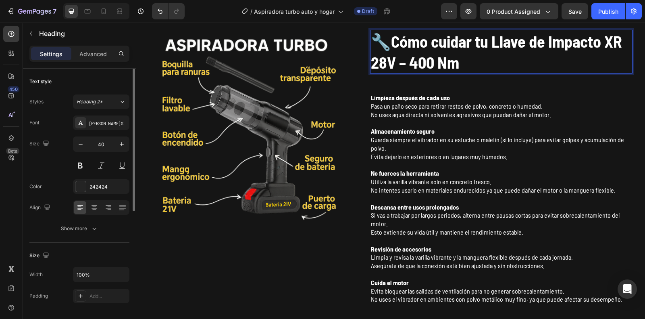
click at [452, 66] on strong "Cómo cuidar tu Llave de Impacto XR 28V – 400 Nm" at bounding box center [496, 51] width 251 height 40
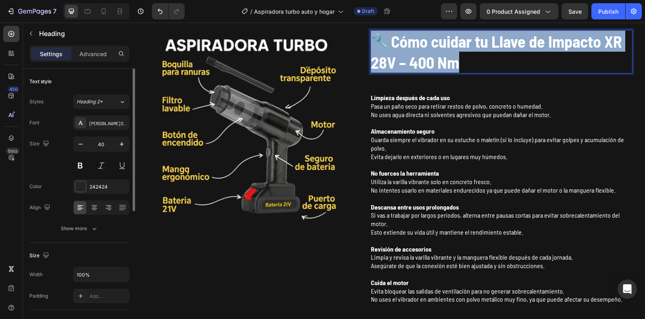
click at [452, 66] on strong "Cómo cuidar tu Llave de Impacto XR 28V – 400 Nm" at bounding box center [496, 51] width 251 height 40
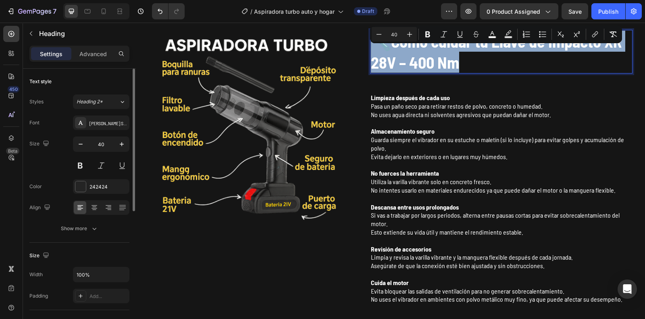
click at [452, 66] on strong "Cómo cuidar tu Llave de Impacto XR 28V – 400 Nm" at bounding box center [496, 51] width 251 height 40
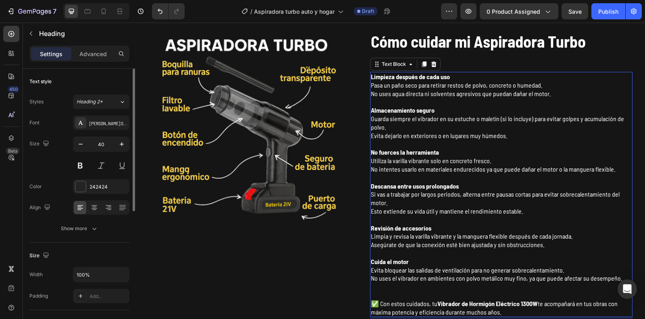
click at [371, 78] on strong "Limpieza después de cada uso" at bounding box center [410, 77] width 79 height 8
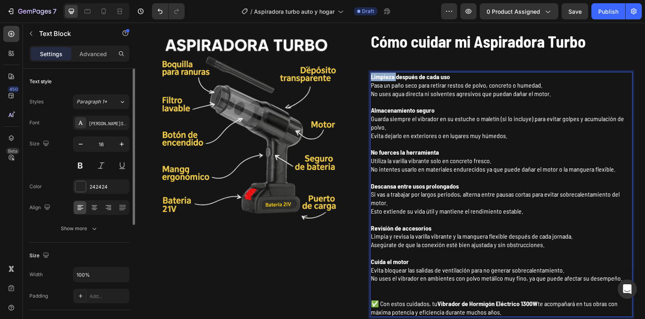
click at [371, 78] on strong "Limpieza después de cada uso" at bounding box center [410, 77] width 79 height 8
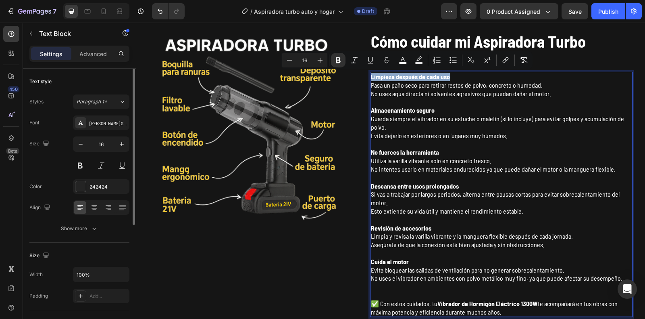
click at [371, 78] on strong "Limpieza después de cada uso" at bounding box center [410, 77] width 79 height 8
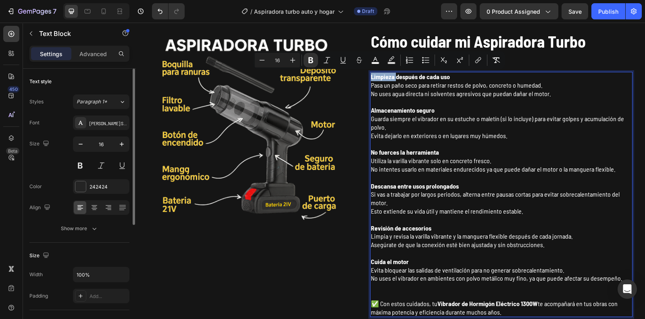
click at [371, 78] on strong "Limpieza después de cada uso" at bounding box center [410, 77] width 79 height 8
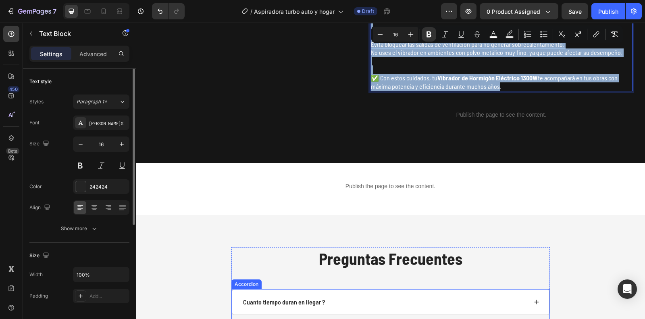
scroll to position [2316, 0]
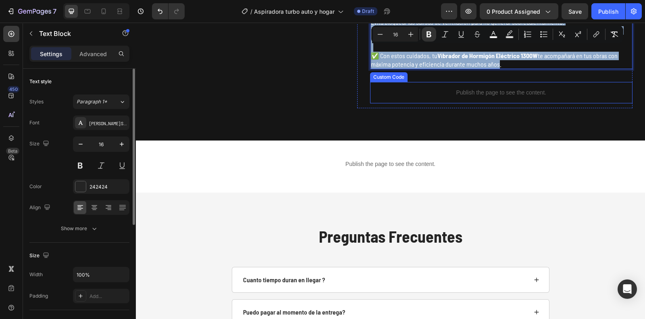
drag, startPoint x: 367, startPoint y: 77, endPoint x: 612, endPoint y: 83, distance: 244.8
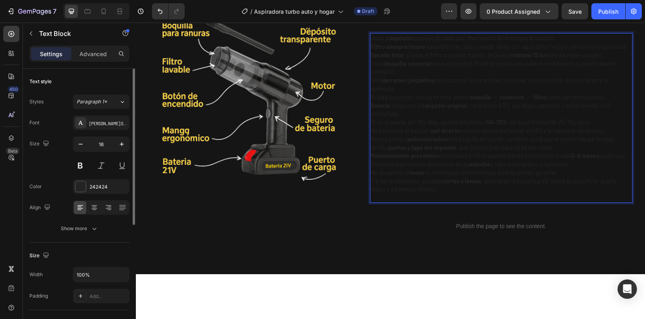
scroll to position [2000, 0]
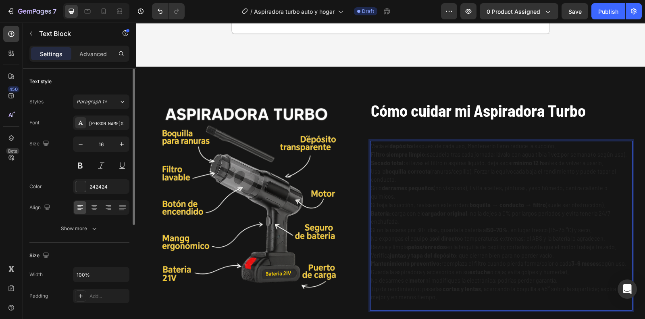
click at [385, 160] on strong "Secado total:" at bounding box center [388, 162] width 35 height 8
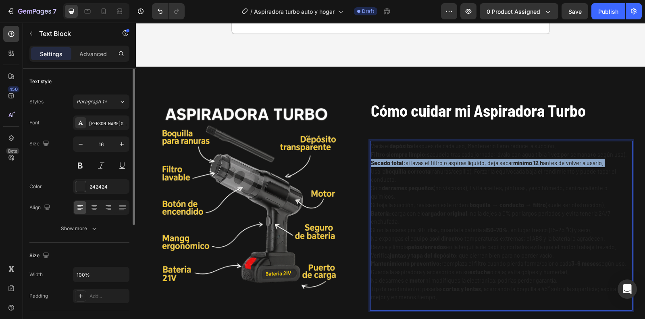
click at [385, 160] on strong "Secado total:" at bounding box center [388, 162] width 35 height 8
click at [377, 154] on div "Minus 16 Plus Bold Italic Underline Strikethrough color Text Background Color N…" at bounding box center [485, 146] width 252 height 18
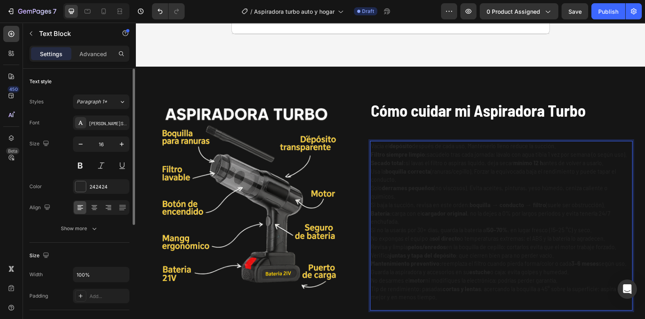
click at [396, 215] on p "Batería: carga con el cargador original , no la dejes a 0% por largos periodos …" at bounding box center [501, 217] width 261 height 17
click at [371, 144] on p "Vacía el depósito después de cada uso. Mantenerlo lleno reduce la succión." at bounding box center [501, 146] width 261 height 8
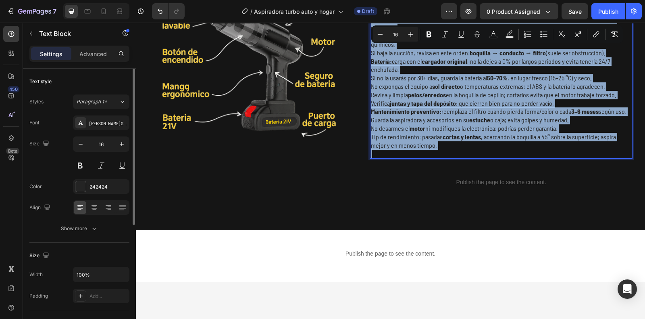
scroll to position [2183, 0]
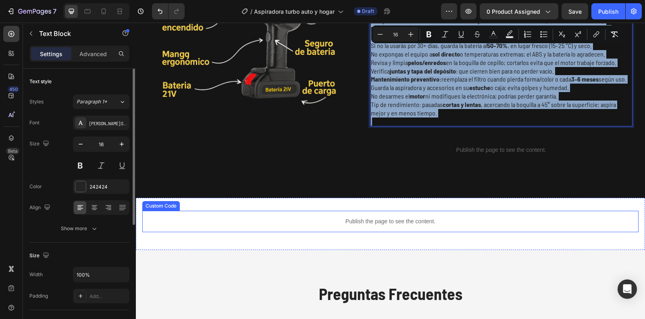
drag, startPoint x: 370, startPoint y: 144, endPoint x: 635, endPoint y: 216, distance: 274.2
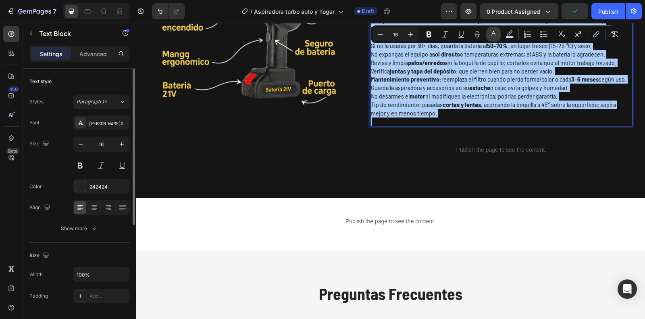
click at [496, 36] on icon "Editor contextual toolbar" at bounding box center [494, 34] width 8 height 8
type input "242424"
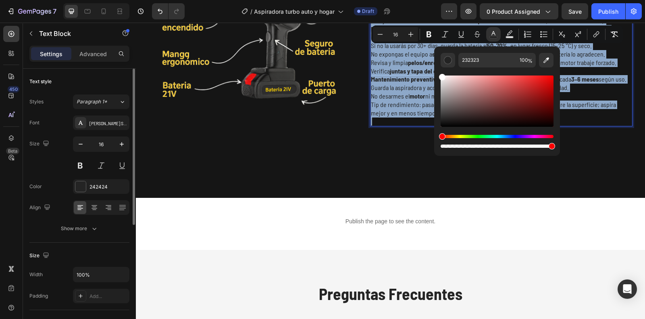
type input "FFFFFF"
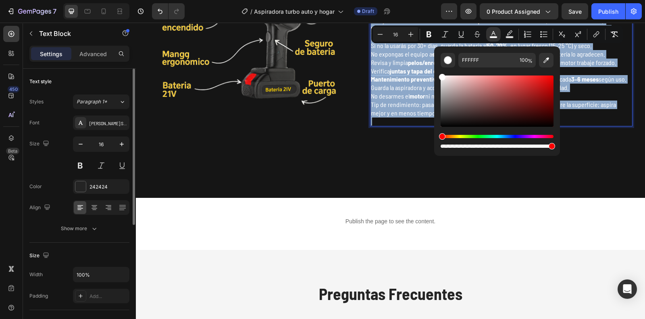
drag, startPoint x: 442, startPoint y: 119, endPoint x: 437, endPoint y: 69, distance: 50.6
click at [437, 69] on div "FFFFFF 100 %" at bounding box center [497, 97] width 126 height 103
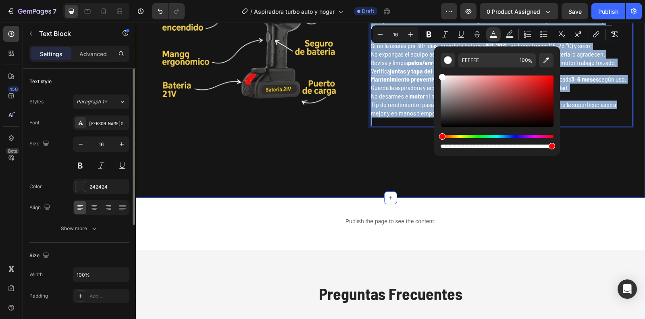
click at [317, 193] on div "Instrucciones de uso y cuidado Heading Image ⁠⁠⁠⁠⁠⁠⁠ Cómo cuidar mi Aspiradora …" at bounding box center [390, 40] width 509 height 315
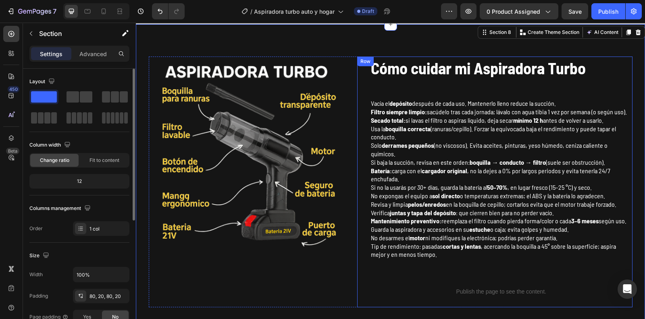
scroll to position [2011, 0]
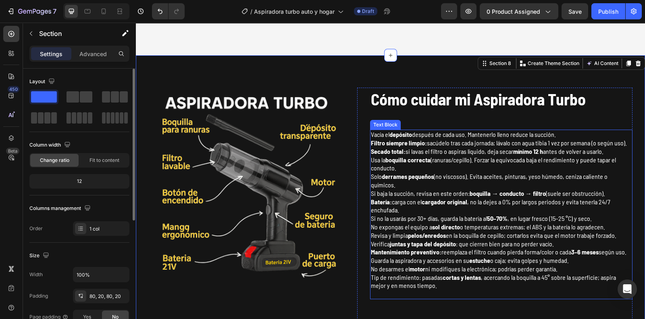
click at [557, 134] on p "Vacía el depósito después de cada uso. Mantenerlo lleno reduce la succión." at bounding box center [501, 134] width 261 height 8
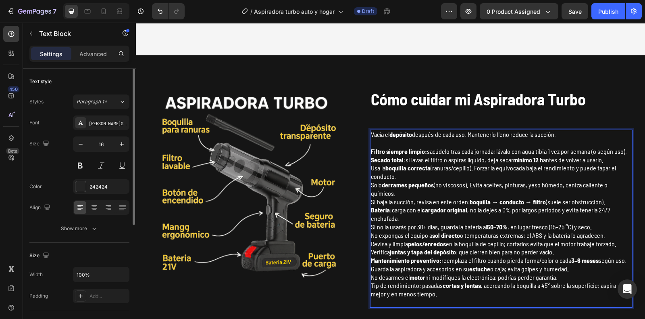
click at [623, 150] on span "Filtro siempre limpio: sacúdelo tras cada jornada; lávalo con agua tibia 1 vez …" at bounding box center [499, 151] width 256 height 8
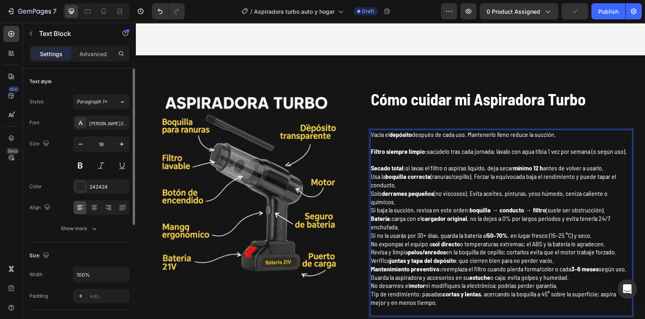
click at [603, 168] on span "Secado total: si lavas el filtro o aspiras líquido, deja secar mínimo 12 h ante…" at bounding box center [487, 168] width 233 height 8
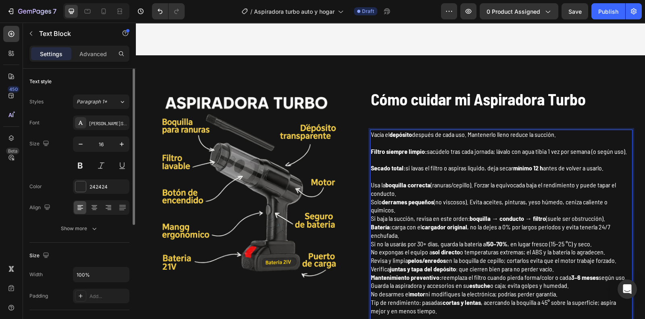
click at [398, 195] on p "Usa la boquilla correcta (ranuras/cepillo). Forzar la equivocada baja el rendim…" at bounding box center [501, 189] width 261 height 17
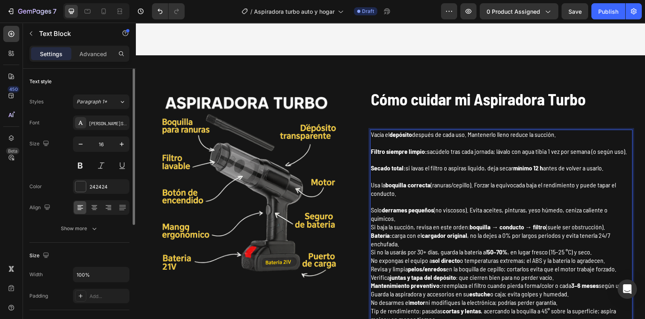
click at [396, 212] on strong "derrames pequeños" at bounding box center [408, 210] width 52 height 8
click at [396, 219] on p "Solo derrames pequeños (no viscosos). Evita aceites, pinturas, yeso húmedo, cen…" at bounding box center [501, 214] width 261 height 17
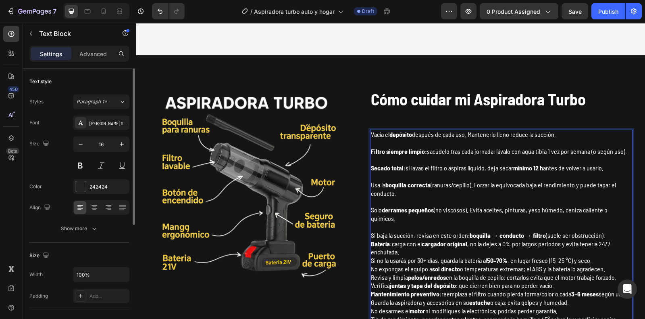
click at [603, 234] on p "Si baja la succión, revisa en este orden: boquilla → conducto → filtro (suele s…" at bounding box center [501, 235] width 261 height 8
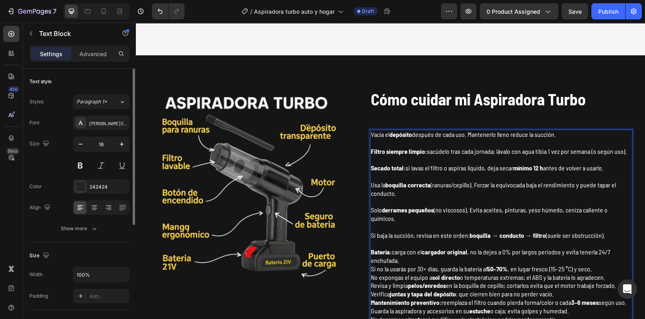
click at [430, 259] on p "Batería: carga con el cargador original , no la dejes a 0% por largos periodos …" at bounding box center [501, 256] width 261 height 17
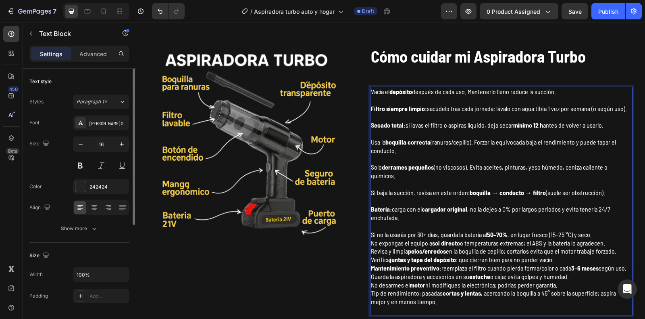
scroll to position [2056, 0]
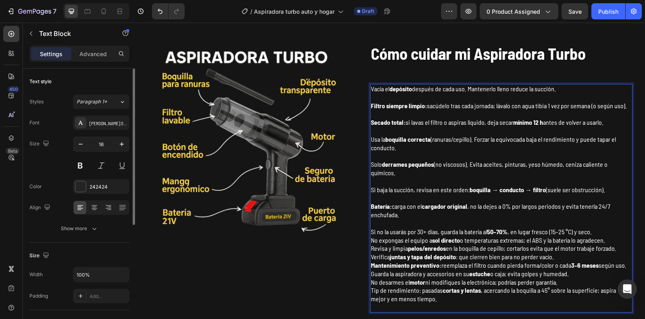
click at [594, 233] on p "Si no la usarás por 30+ días, guarda la batería al 50–70% , en lugar fresco (15…" at bounding box center [501, 231] width 261 height 8
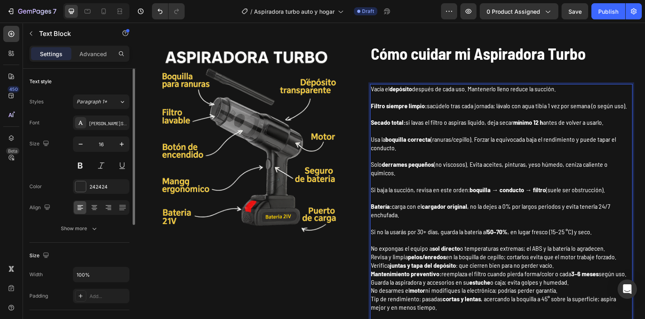
click at [609, 248] on p "No expongas el equipo a sol directo o temperaturas extremas; el ABS y la baterí…" at bounding box center [501, 248] width 261 height 8
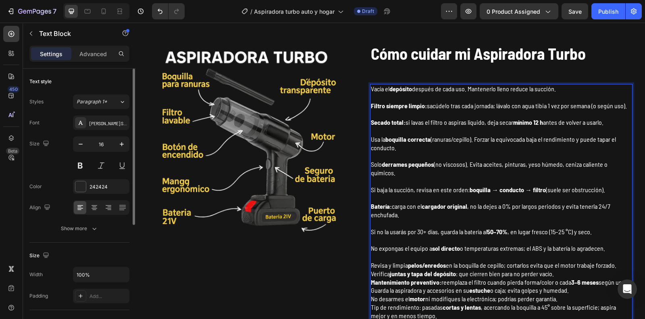
scroll to position [2082, 0]
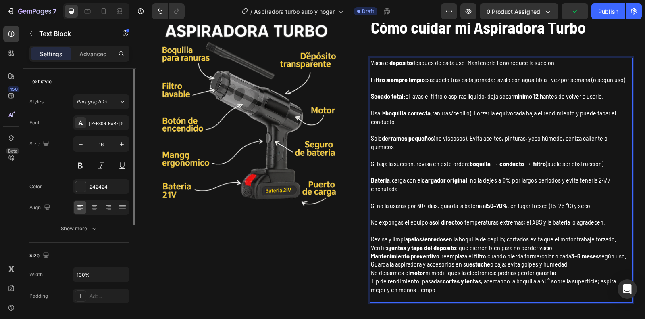
click at [616, 239] on p "Revisa y limpia pelos/enredos en la boquilla de cepillo; cortarlos evita que el…" at bounding box center [501, 239] width 261 height 8
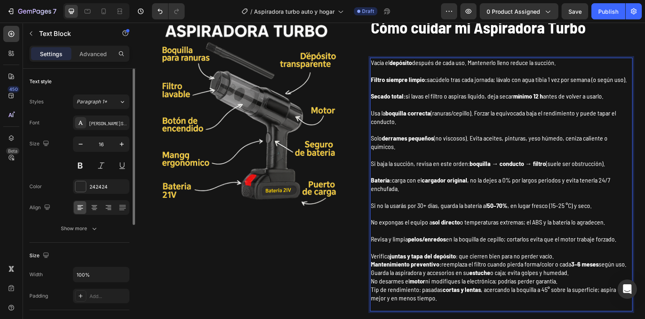
click at [557, 253] on p "Verifica juntas y tapa del depósito : que cierren bien para no perder vacío." at bounding box center [501, 256] width 261 height 8
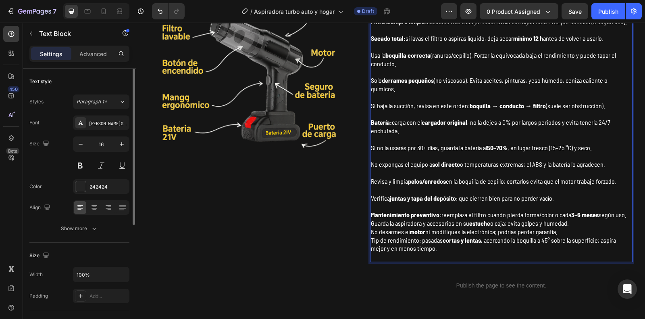
scroll to position [2141, 0]
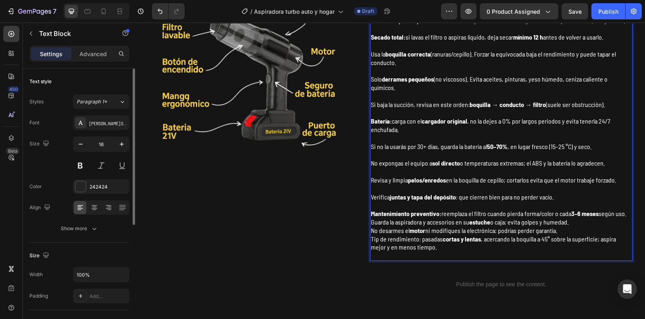
click at [575, 220] on p "Guarda la aspiradora y accesorios en su estuche o caja; evita golpes y humedad." at bounding box center [501, 222] width 261 height 8
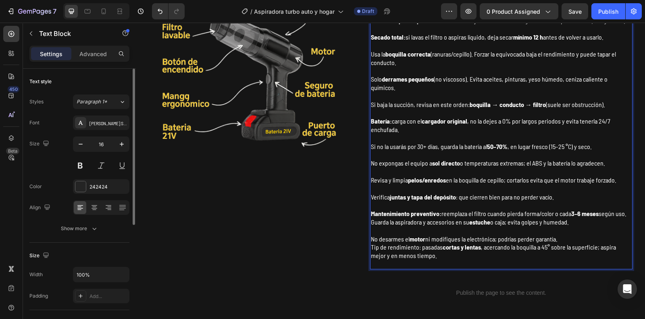
click at [558, 243] on span "Tip de rendimiento: pasadas cortas y lentas , acercando la boquilla a 45° sobre…" at bounding box center [493, 251] width 245 height 16
click at [558, 237] on p "No desarmes el motor ni modifiques la electrónica; podrías perder garantía." at bounding box center [501, 239] width 261 height 8
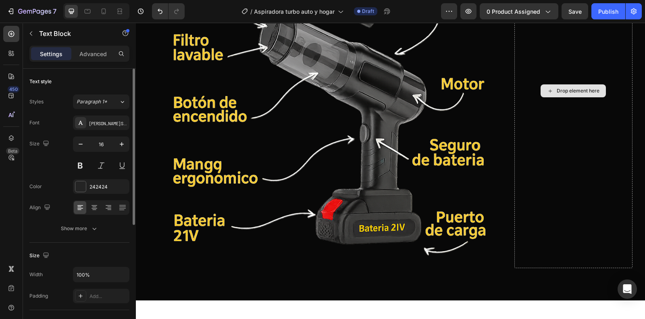
scroll to position [80, 0]
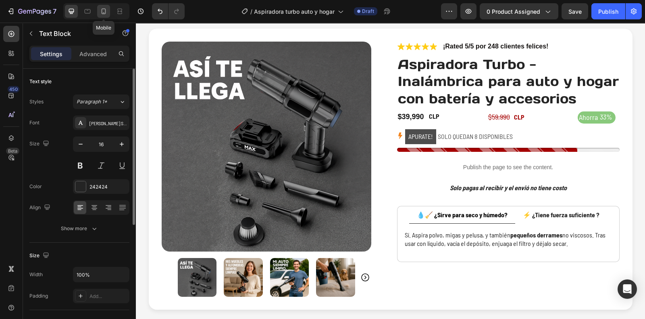
click at [105, 12] on icon at bounding box center [104, 11] width 4 height 6
type input "14"
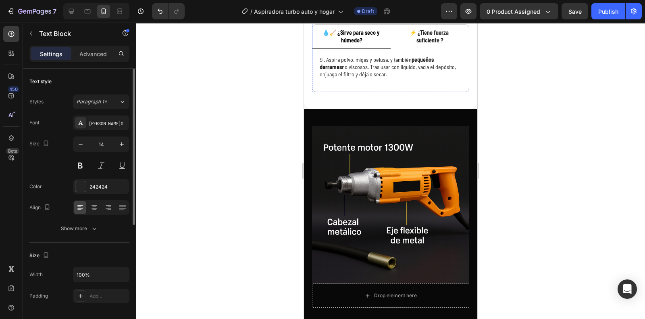
scroll to position [369, 0]
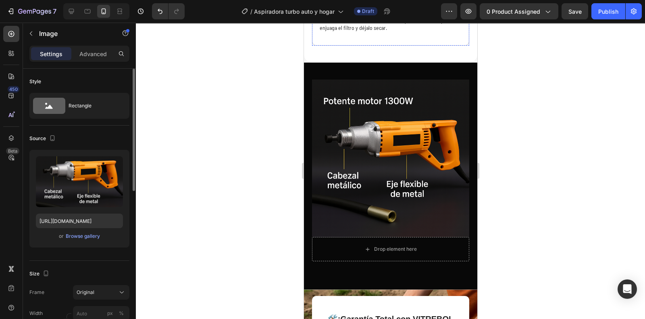
click at [362, 146] on img at bounding box center [390, 157] width 157 height 157
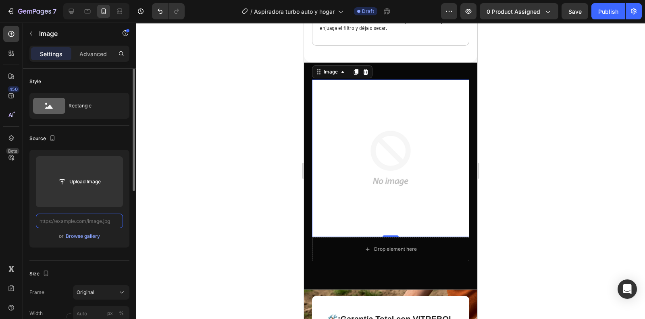
scroll to position [0, 0]
click at [231, 190] on div at bounding box center [390, 171] width 509 height 296
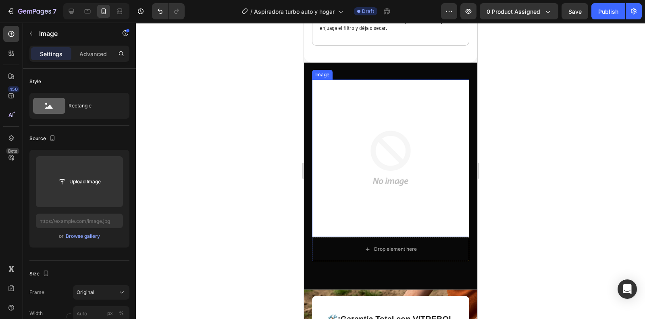
click at [444, 111] on img at bounding box center [390, 157] width 157 height 157
click at [71, 10] on icon at bounding box center [71, 11] width 8 height 8
type input "[URL][DOMAIN_NAME]"
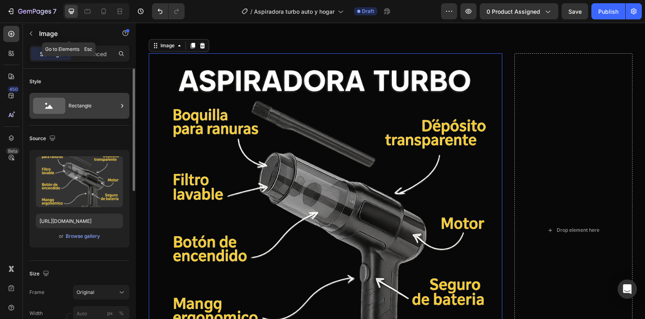
scroll to position [371, 0]
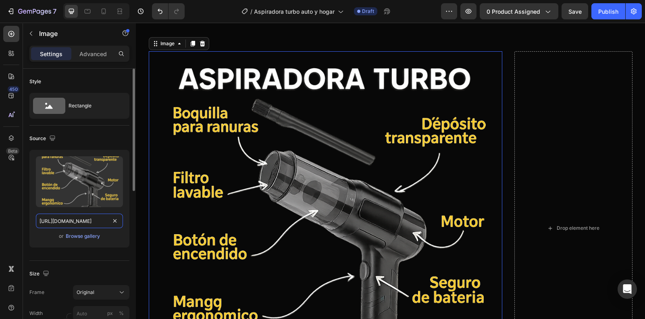
click at [89, 222] on input "[URL][DOMAIN_NAME]" at bounding box center [79, 220] width 87 height 15
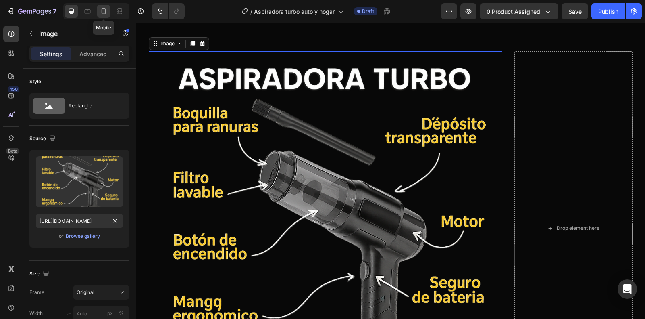
click at [109, 14] on div at bounding box center [103, 11] width 13 height 13
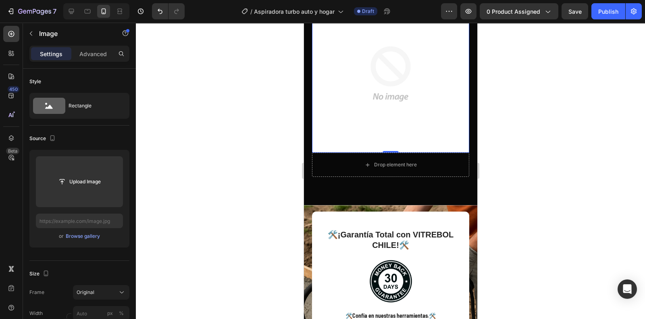
scroll to position [355, 0]
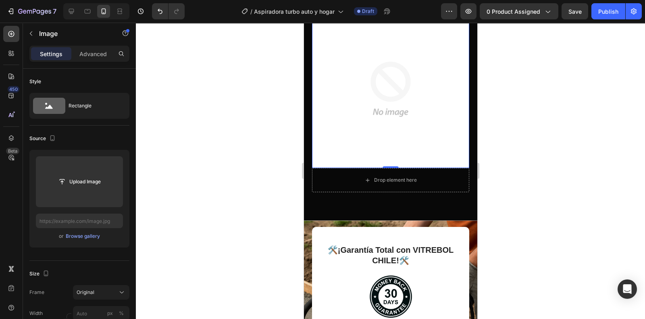
click at [402, 94] on img at bounding box center [390, 88] width 157 height 157
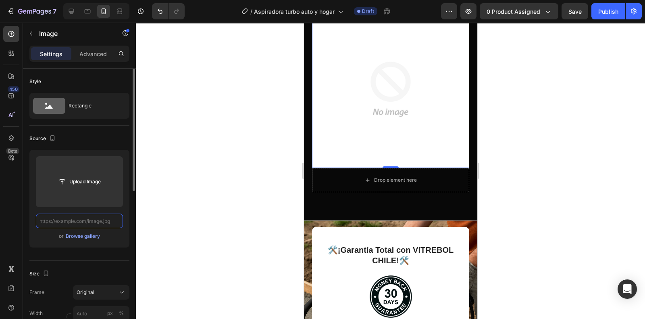
click at [97, 217] on input "text" at bounding box center [79, 220] width 87 height 15
paste input "[URL][DOMAIN_NAME]"
type input "[URL][DOMAIN_NAME]"
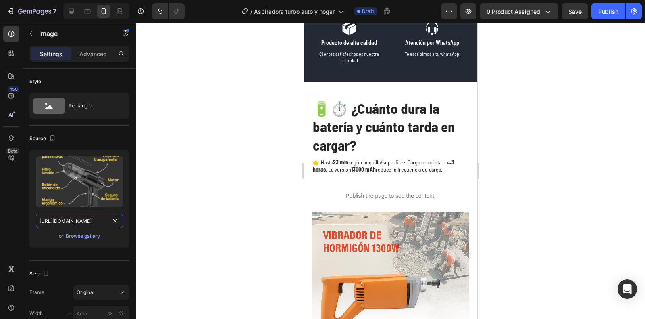
scroll to position [830, 0]
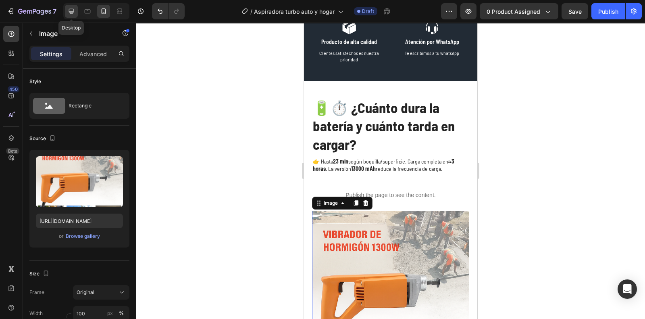
click at [73, 7] on icon at bounding box center [71, 11] width 8 height 8
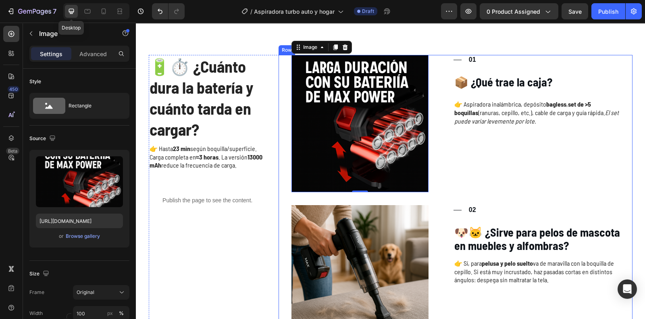
scroll to position [861, 0]
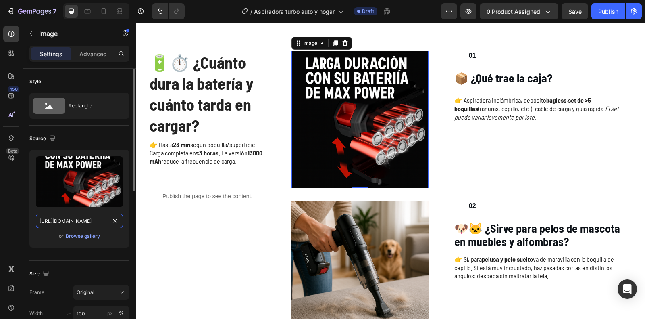
click at [87, 223] on input "[URL][DOMAIN_NAME]" at bounding box center [79, 220] width 87 height 15
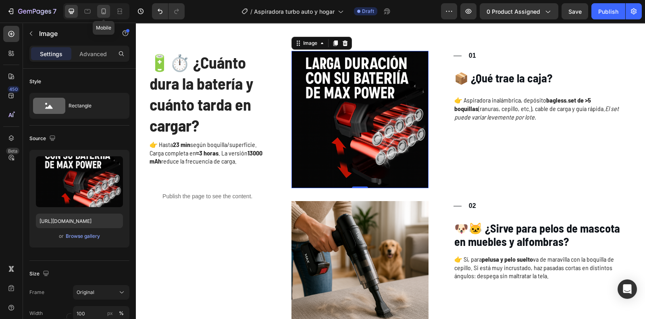
click at [106, 17] on div at bounding box center [103, 11] width 13 height 13
type input "[URL][DOMAIN_NAME]"
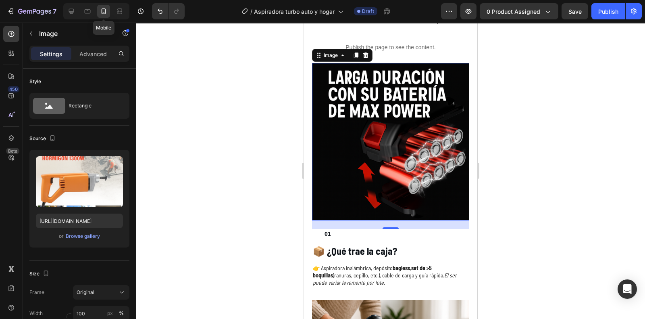
scroll to position [934, 0]
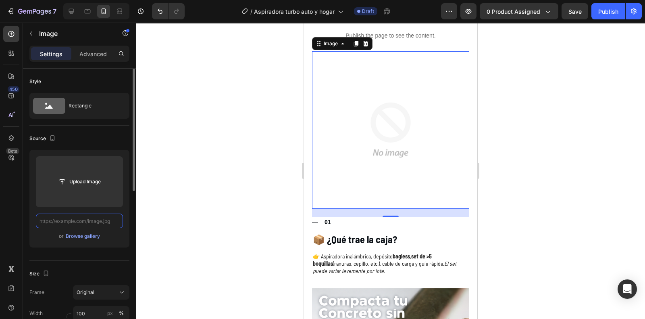
click at [100, 218] on input "text" at bounding box center [79, 220] width 87 height 15
paste input "[URL][DOMAIN_NAME]"
type input "[URL][DOMAIN_NAME]"
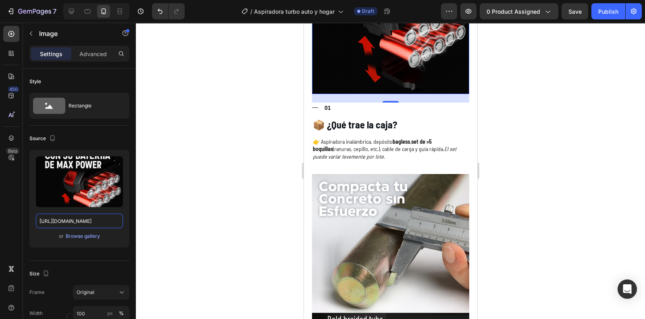
scroll to position [1104, 0]
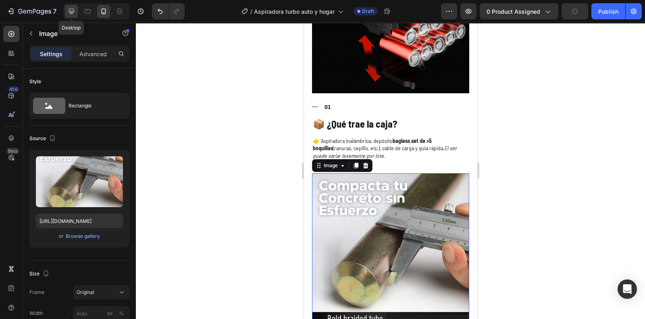
click at [69, 13] on icon at bounding box center [71, 11] width 8 height 8
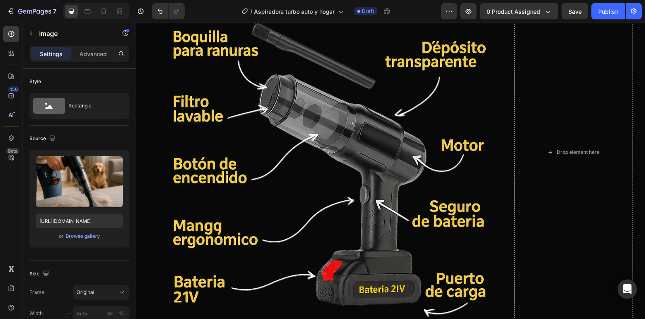
scroll to position [407, 0]
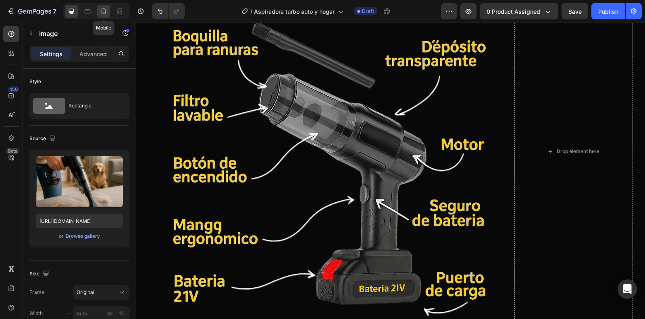
click at [108, 12] on div at bounding box center [103, 11] width 13 height 13
type input "[URL][DOMAIN_NAME]"
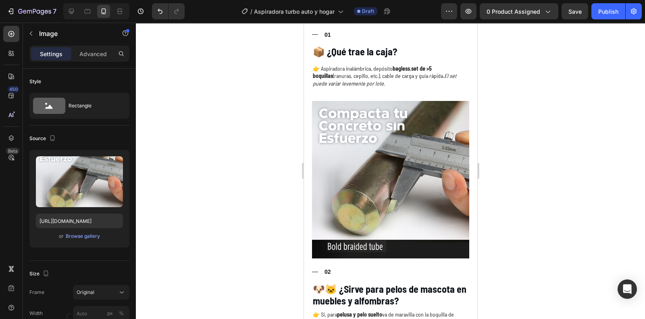
scroll to position [1177, 0]
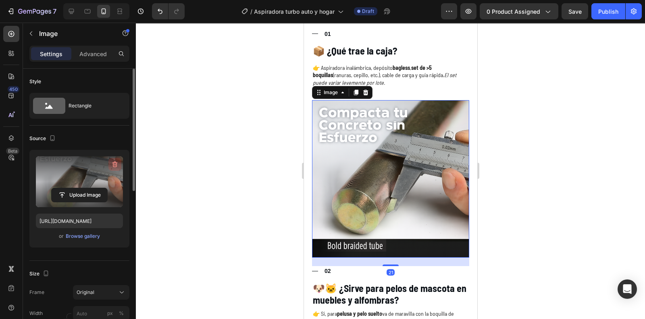
click at [119, 168] on icon "button" at bounding box center [115, 164] width 8 height 8
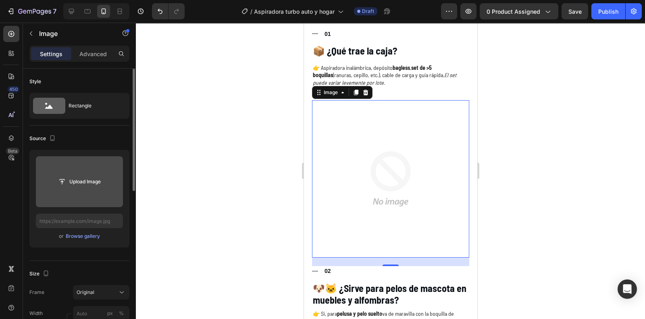
click at [79, 183] on input "file" at bounding box center [80, 182] width 56 height 14
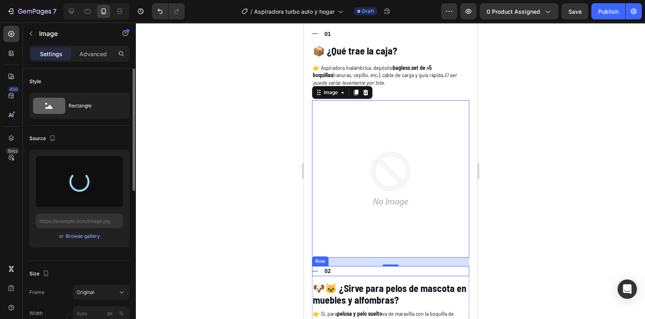
type input "[URL][DOMAIN_NAME]"
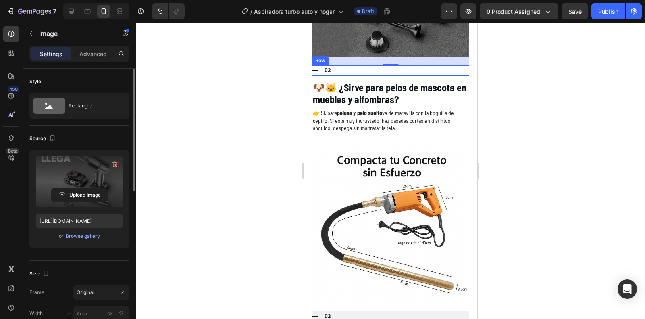
scroll to position [1381, 0]
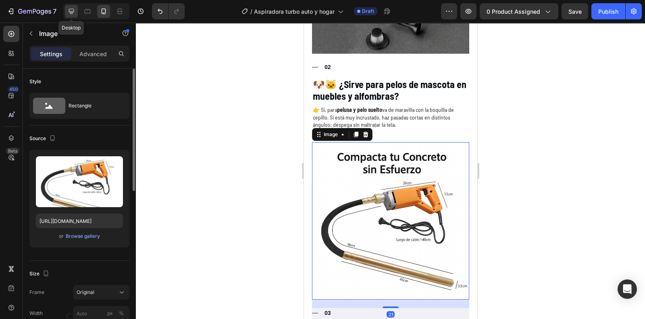
click at [73, 15] on icon at bounding box center [71, 11] width 8 height 8
type input "[URL][DOMAIN_NAME]"
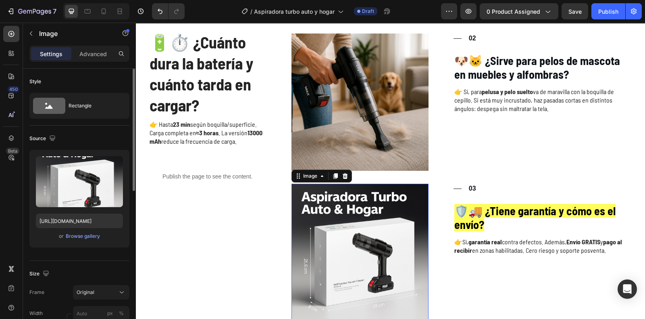
scroll to position [1078, 0]
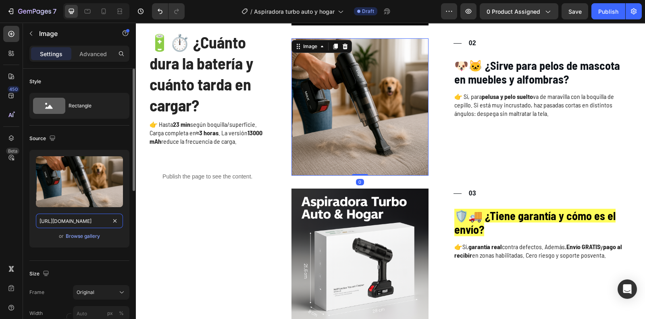
click at [75, 217] on input "[URL][DOMAIN_NAME]" at bounding box center [79, 220] width 87 height 15
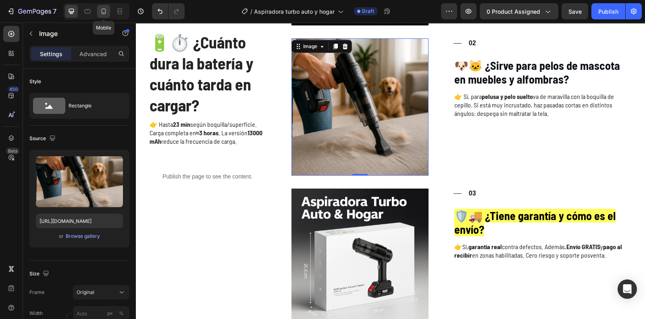
click at [101, 12] on icon at bounding box center [104, 11] width 8 height 8
type input "[URL][DOMAIN_NAME]"
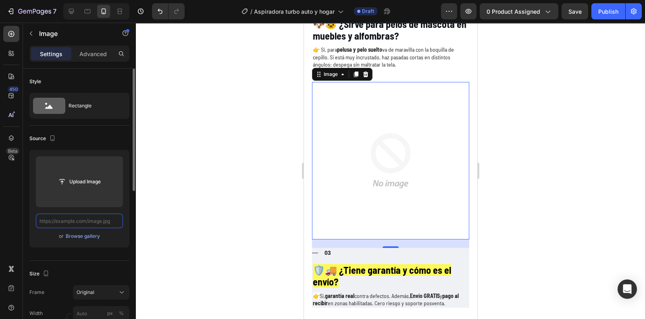
click at [97, 219] on input "text" at bounding box center [79, 220] width 87 height 15
paste input "[URL][DOMAIN_NAME]"
type input "[URL][DOMAIN_NAME]"
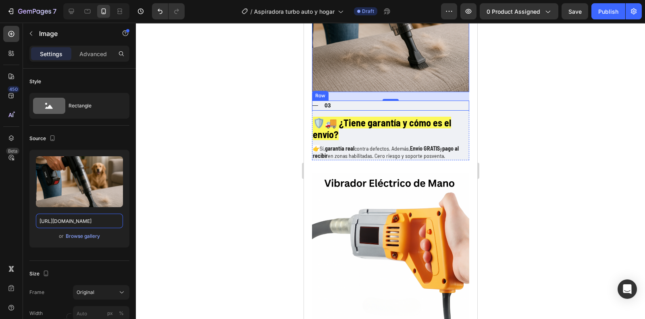
scroll to position [1593, 0]
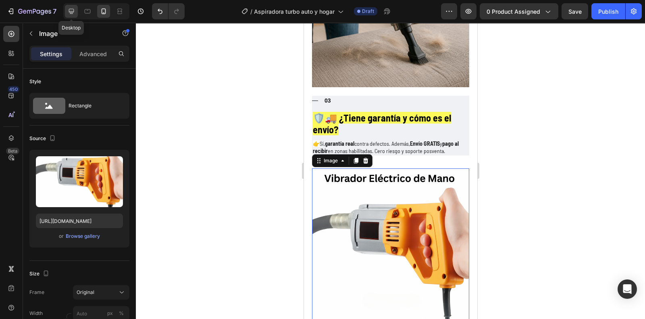
click at [69, 12] on icon at bounding box center [71, 11] width 5 height 5
type input "[URL][DOMAIN_NAME]"
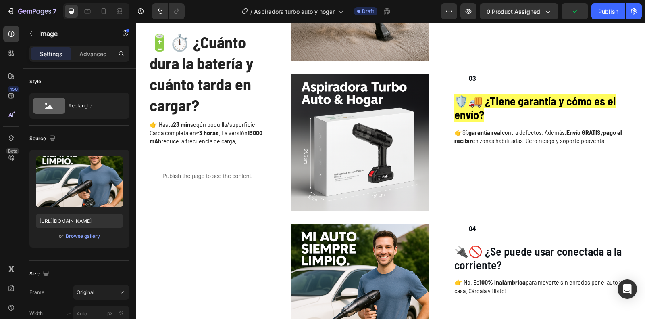
scroll to position [1140, 0]
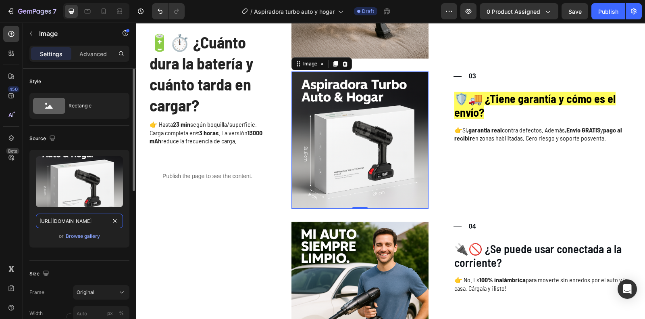
click at [65, 219] on input "[URL][DOMAIN_NAME]" at bounding box center [79, 220] width 87 height 15
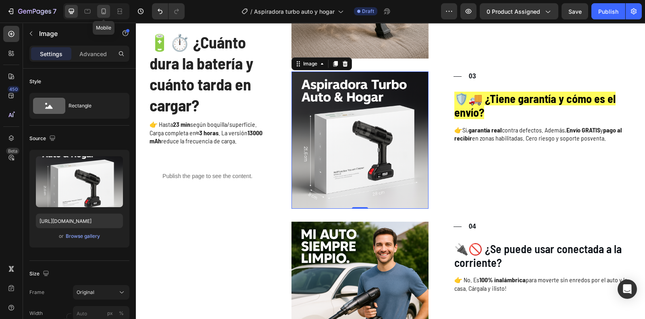
click at [105, 9] on icon at bounding box center [104, 11] width 4 height 6
type input "[URL][DOMAIN_NAME]"
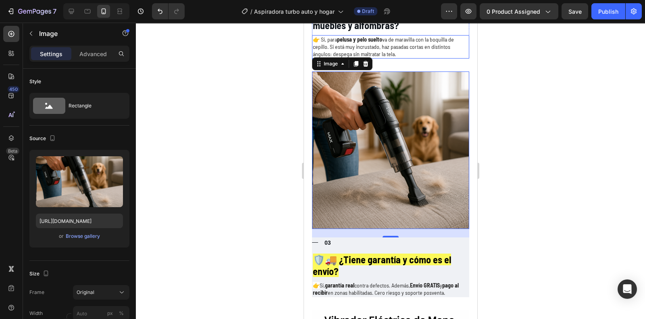
scroll to position [1401, 0]
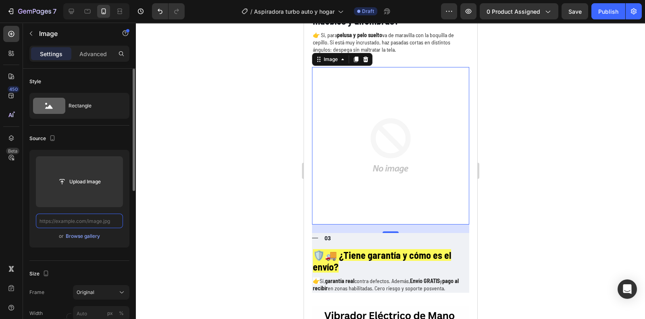
click at [96, 221] on input "text" at bounding box center [79, 220] width 87 height 15
paste input "[URL][DOMAIN_NAME]"
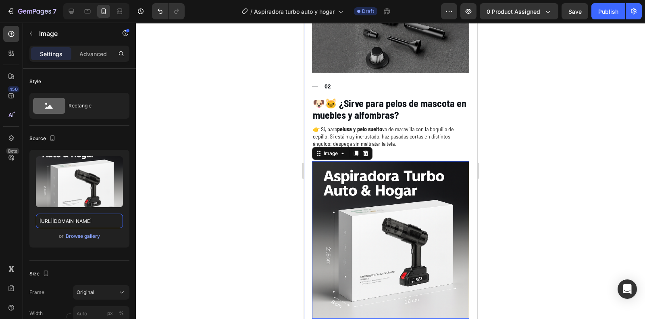
scroll to position [1306, 0]
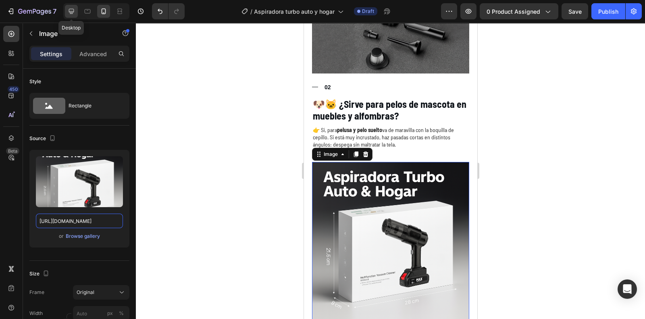
type input "[URL][DOMAIN_NAME]"
click at [77, 12] on div at bounding box center [71, 11] width 13 height 13
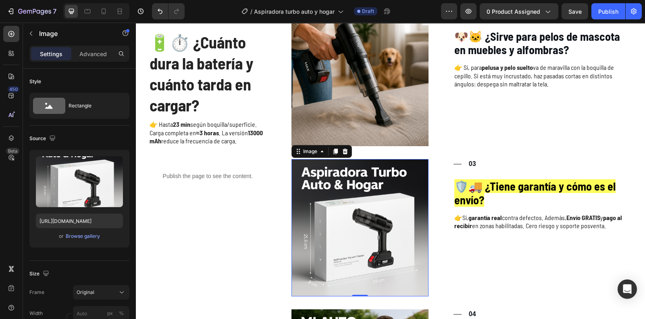
scroll to position [1046, 0]
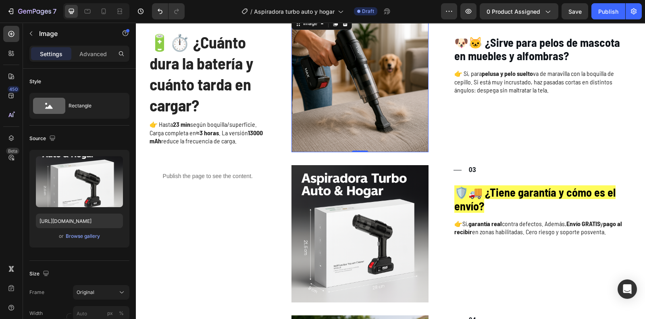
click at [359, 106] on img at bounding box center [360, 83] width 137 height 137
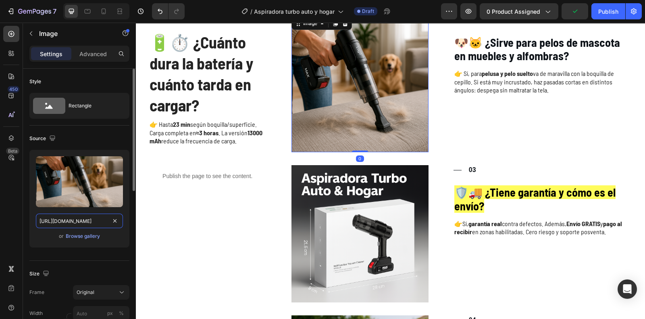
click at [90, 219] on input "[URL][DOMAIN_NAME]" at bounding box center [79, 220] width 87 height 15
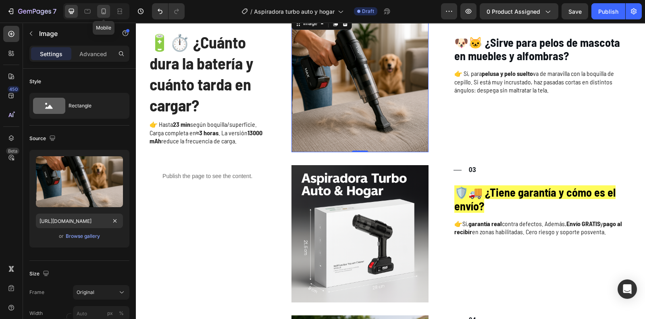
click at [107, 10] on icon at bounding box center [104, 11] width 8 height 8
type input "[URL][DOMAIN_NAME]"
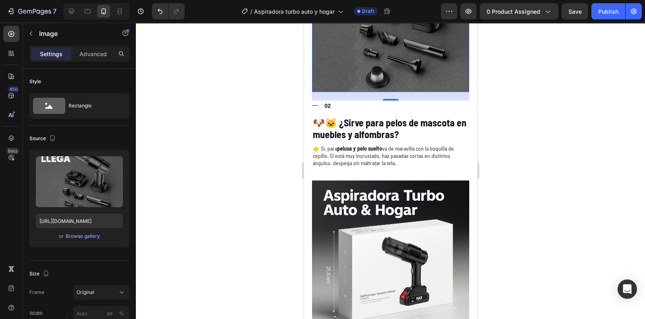
scroll to position [1328, 0]
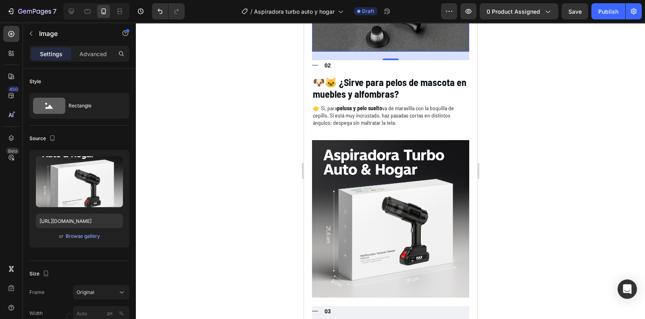
click at [359, 212] on img at bounding box center [390, 218] width 157 height 157
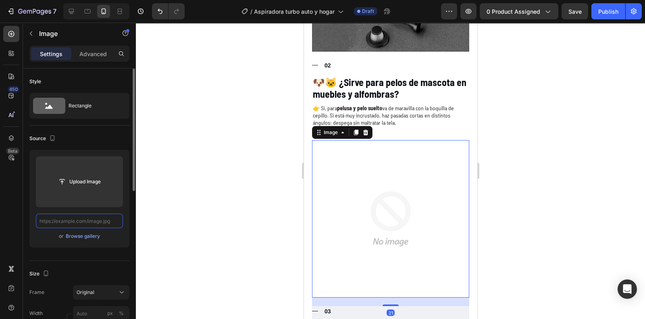
scroll to position [0, 0]
click at [88, 221] on input "text" at bounding box center [79, 220] width 87 height 15
paste input "[URL][DOMAIN_NAME]"
type input "[URL][DOMAIN_NAME]"
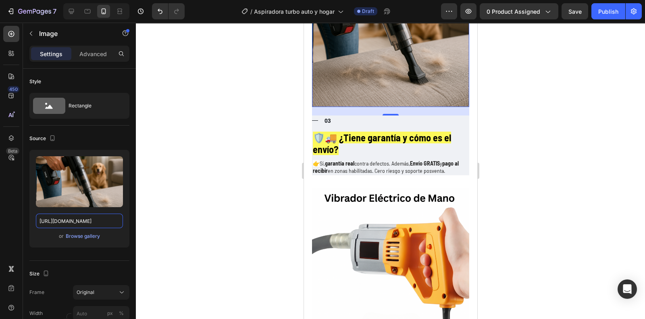
scroll to position [1564, 0]
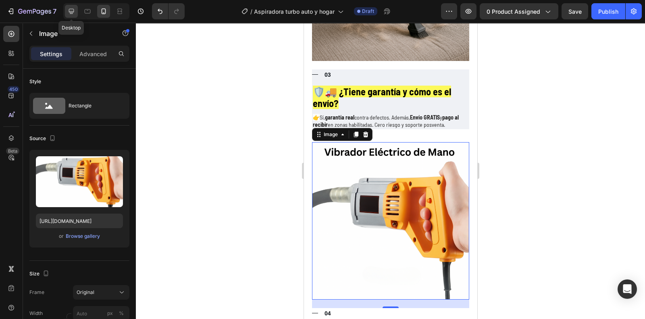
click at [70, 8] on icon at bounding box center [71, 11] width 8 height 8
type input "[URL][DOMAIN_NAME]"
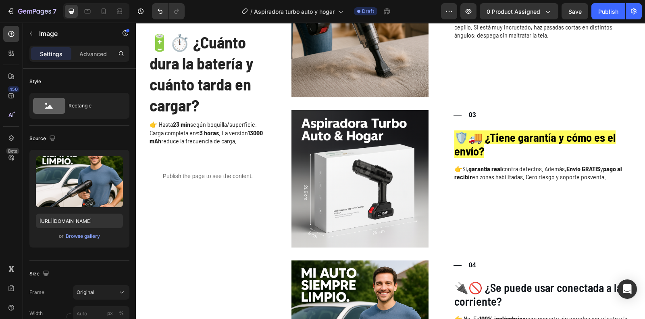
scroll to position [1102, 0]
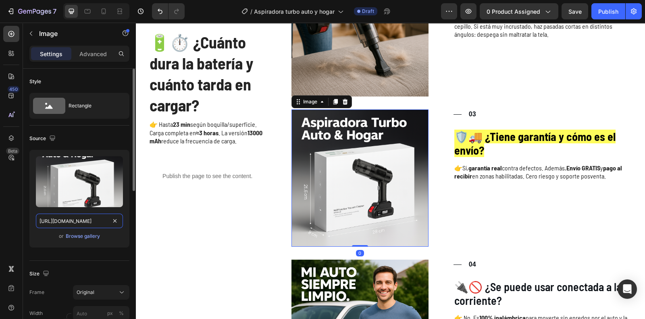
click at [87, 219] on input "[URL][DOMAIN_NAME]" at bounding box center [79, 220] width 87 height 15
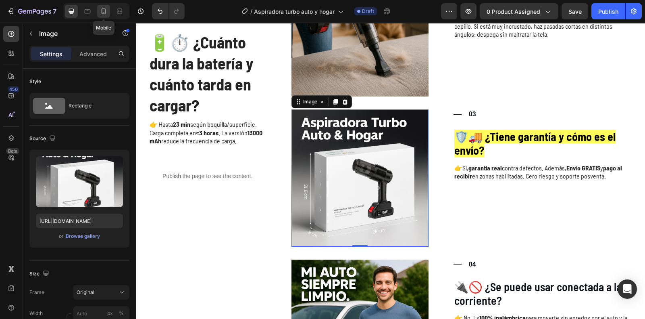
click at [106, 13] on icon at bounding box center [104, 11] width 8 height 8
type input "[URL][DOMAIN_NAME]"
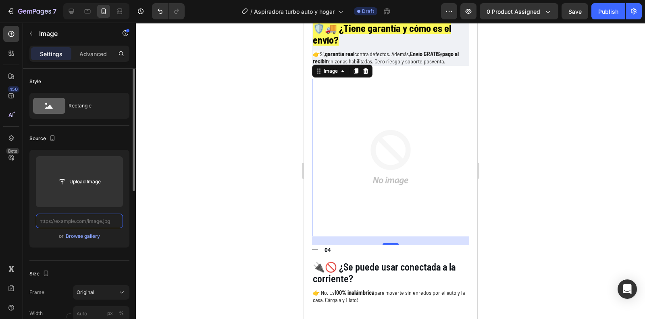
click at [98, 222] on input "text" at bounding box center [79, 220] width 87 height 15
paste input "[URL][DOMAIN_NAME]"
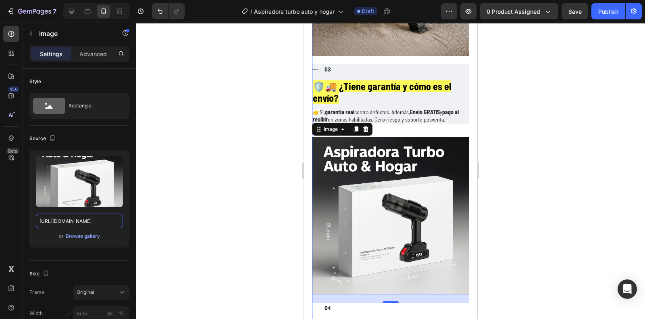
scroll to position [1727, 0]
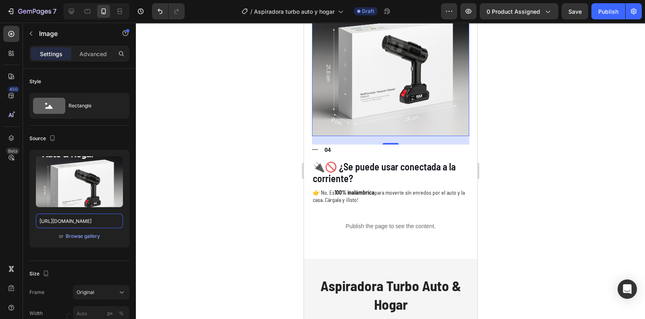
type input "[URL][DOMAIN_NAME]"
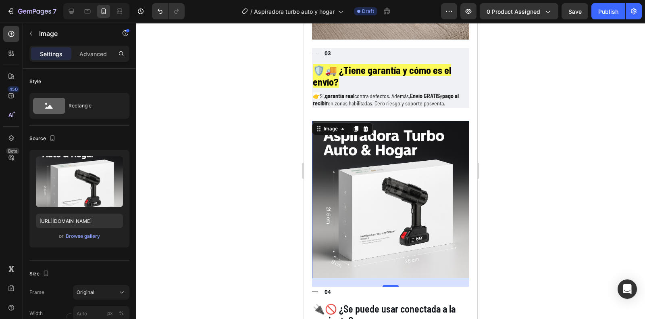
scroll to position [1585, 0]
click at [355, 127] on icon at bounding box center [356, 130] width 4 height 6
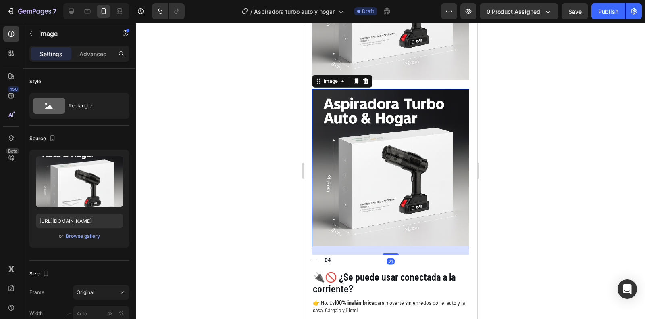
scroll to position [1790, 0]
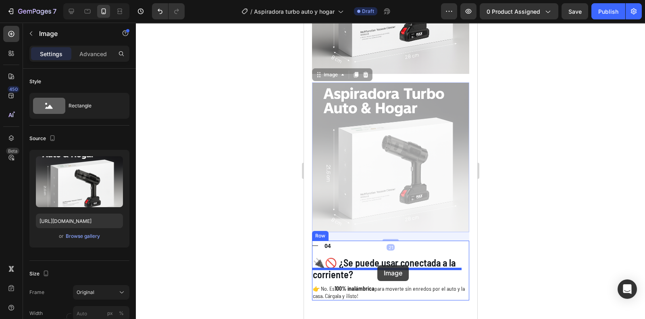
drag, startPoint x: 381, startPoint y: 115, endPoint x: 377, endPoint y: 266, distance: 150.8
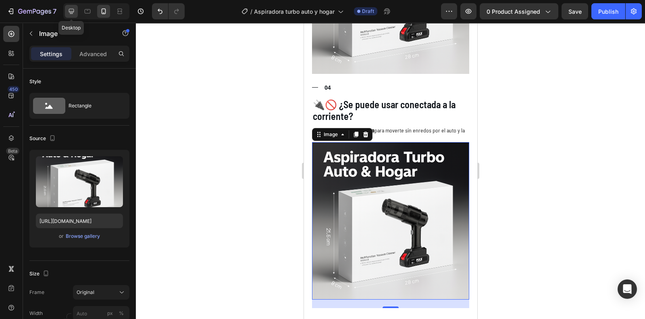
click at [65, 12] on div at bounding box center [71, 11] width 13 height 13
type input "[URL][DOMAIN_NAME]"
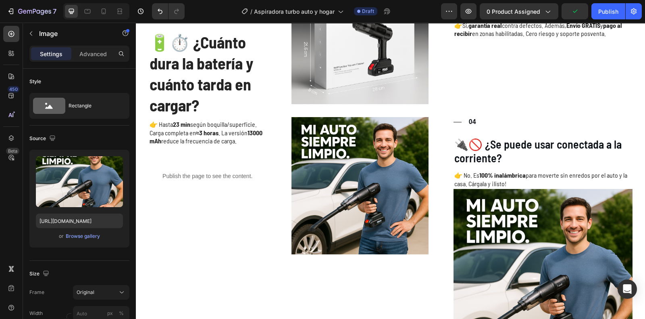
scroll to position [1247, 0]
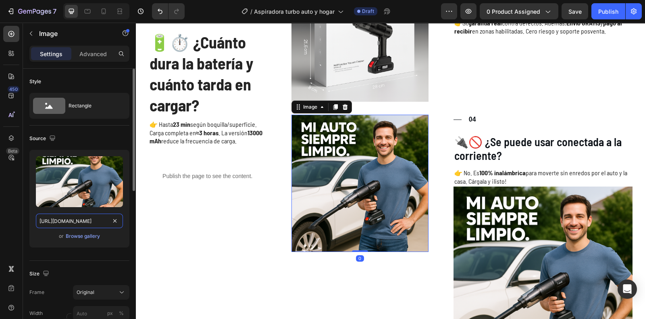
click at [91, 223] on input "[URL][DOMAIN_NAME]" at bounding box center [79, 220] width 87 height 15
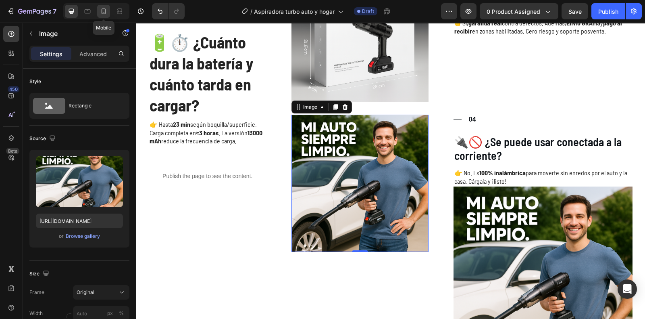
click at [109, 8] on div at bounding box center [103, 11] width 13 height 13
type input "[URL][DOMAIN_NAME]"
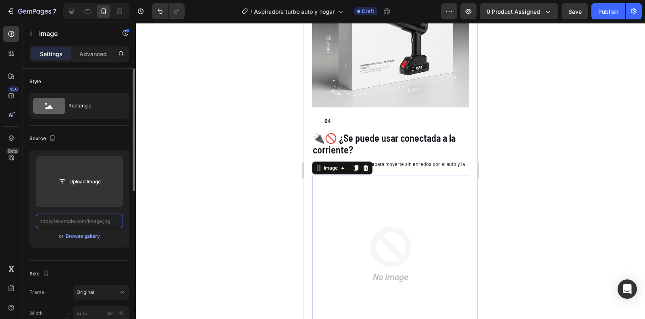
click at [94, 218] on input "text" at bounding box center [79, 220] width 87 height 15
paste input "[URL][DOMAIN_NAME]"
type input "[URL][DOMAIN_NAME]"
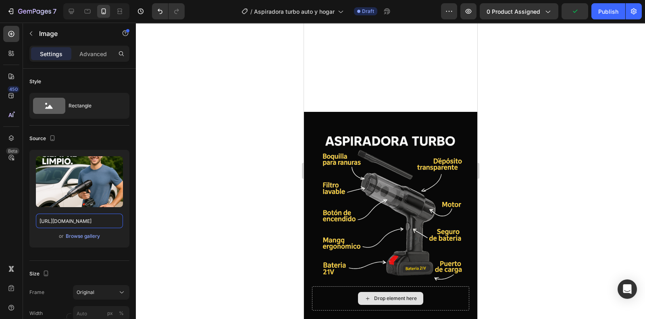
scroll to position [476, 0]
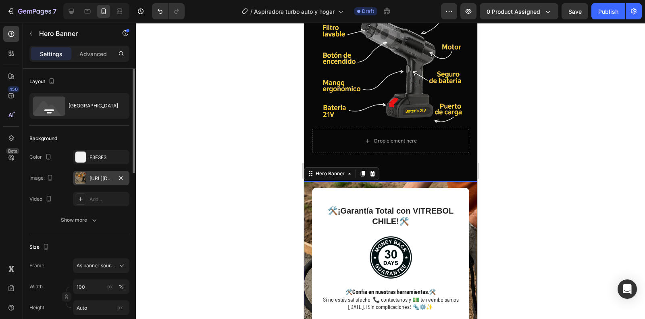
click at [127, 178] on div "[URL][DOMAIN_NAME]" at bounding box center [101, 178] width 56 height 15
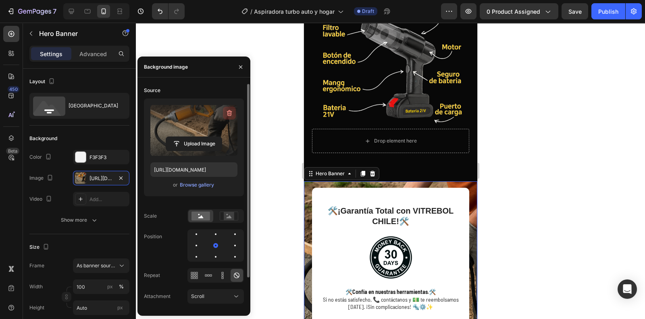
click at [228, 114] on icon "button" at bounding box center [229, 113] width 5 height 6
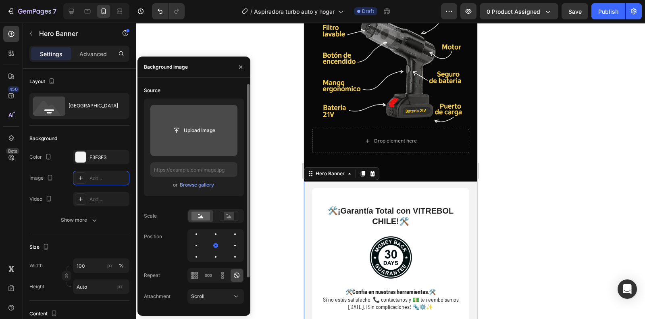
click at [199, 132] on input "file" at bounding box center [194, 130] width 56 height 14
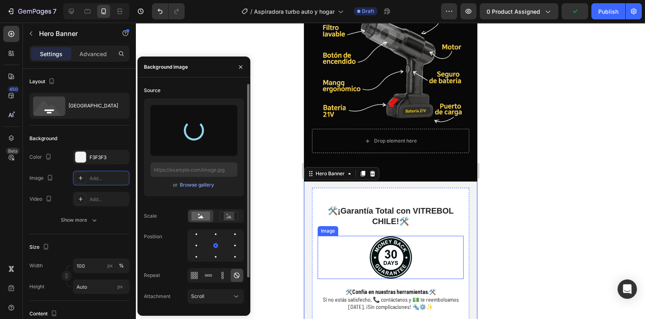
type input "[URL][DOMAIN_NAME]"
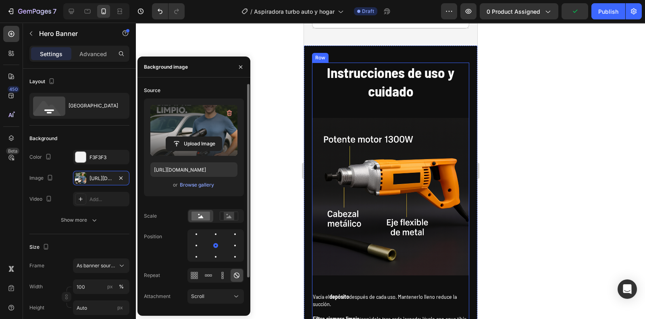
scroll to position [2441, 0]
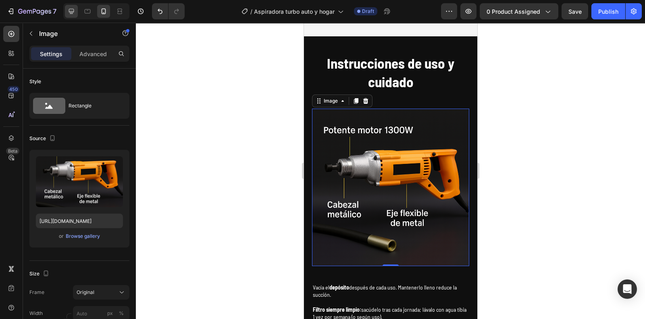
click at [65, 11] on div at bounding box center [96, 11] width 66 height 16
click at [76, 9] on div at bounding box center [71, 11] width 13 height 13
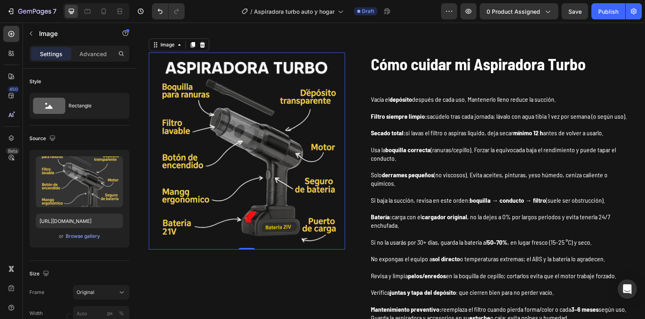
scroll to position [2506, 0]
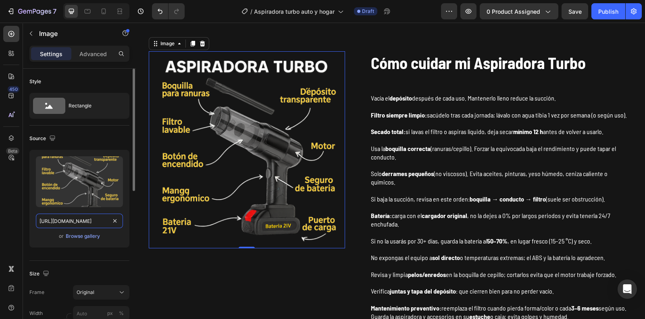
click at [87, 219] on input "[URL][DOMAIN_NAME]" at bounding box center [79, 220] width 87 height 15
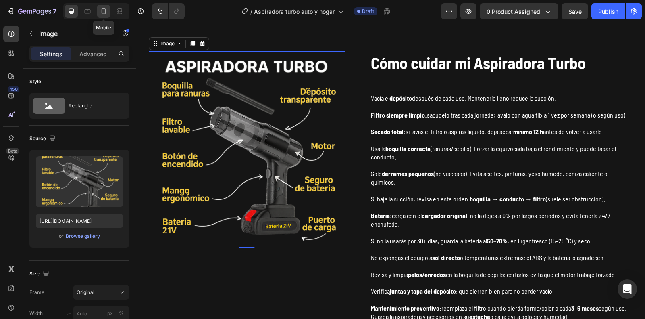
click at [109, 15] on div at bounding box center [103, 11] width 13 height 13
type input "[URL][DOMAIN_NAME]"
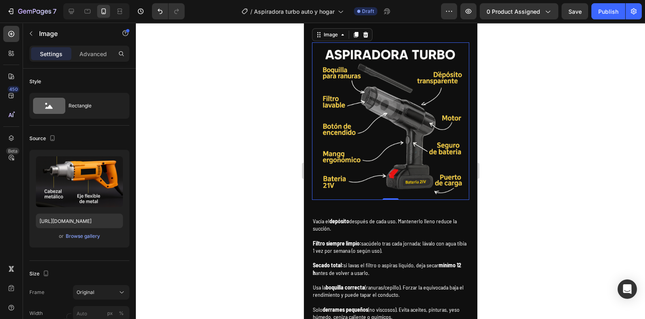
scroll to position [2461, 0]
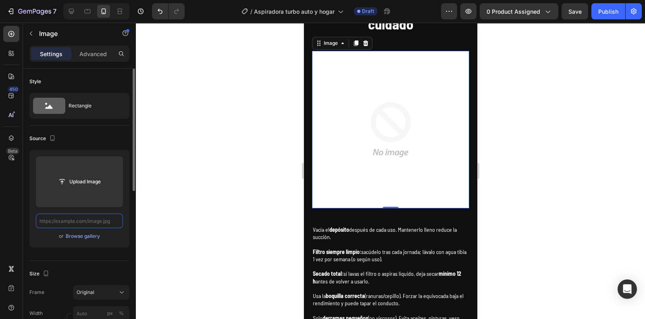
click at [85, 222] on input "text" at bounding box center [79, 220] width 87 height 15
paste input "[URL][DOMAIN_NAME]"
type input "[URL][DOMAIN_NAME]"
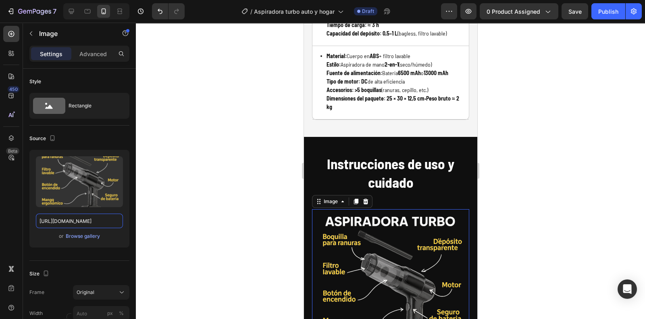
scroll to position [2340, 0]
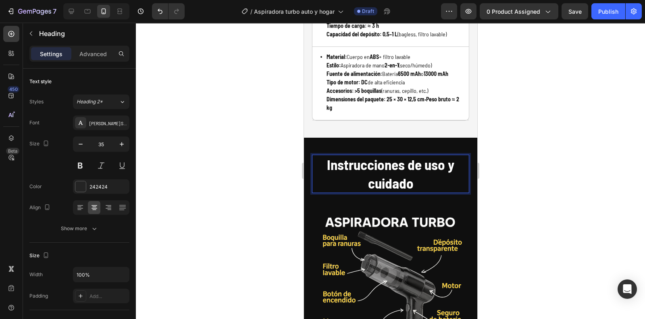
click at [412, 181] on h2 "Instrucciones de uso y cuidado" at bounding box center [390, 173] width 157 height 38
click at [412, 181] on p "Instrucciones de uso y cuidado" at bounding box center [390, 173] width 156 height 37
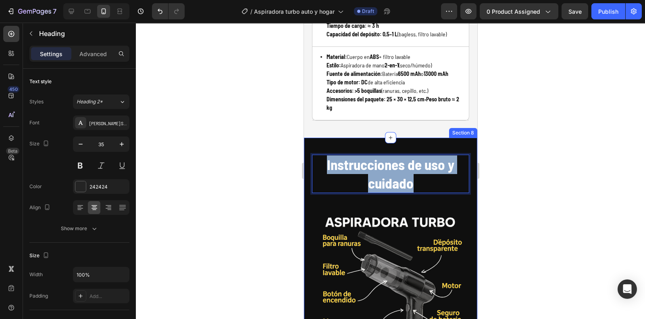
drag, startPoint x: 412, startPoint y: 181, endPoint x: 309, endPoint y: 153, distance: 107.4
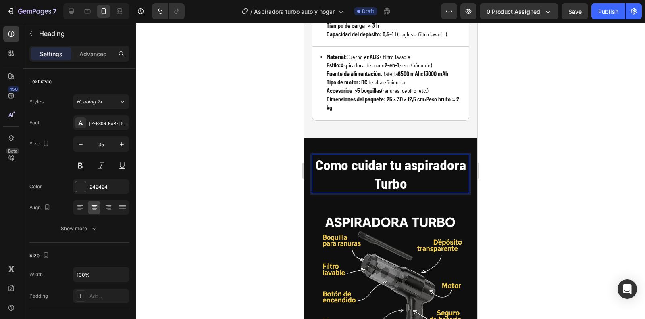
click at [549, 148] on div at bounding box center [390, 171] width 509 height 296
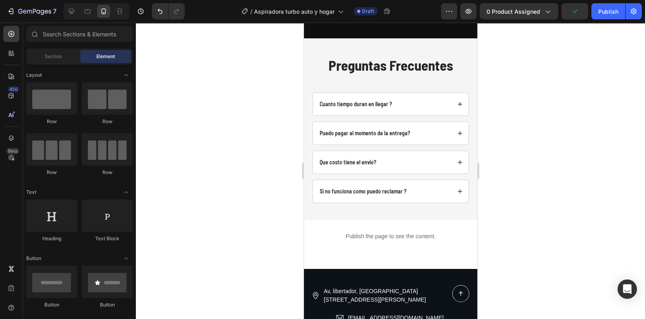
scroll to position [3287, 0]
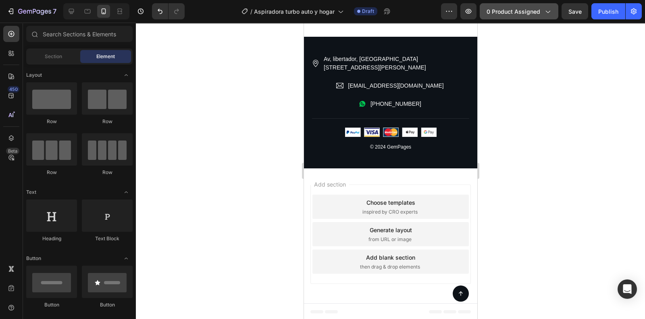
click at [536, 9] on span "0 product assigned" at bounding box center [514, 11] width 54 height 8
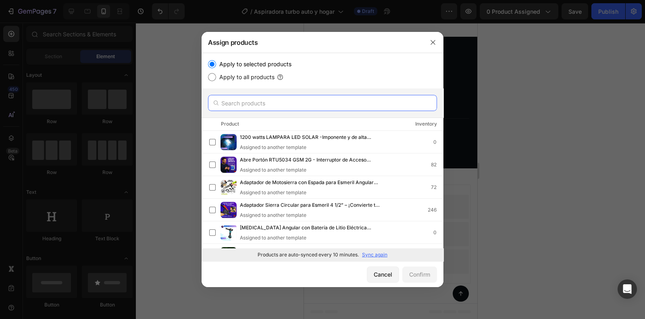
click at [284, 102] on input "text" at bounding box center [322, 103] width 229 height 16
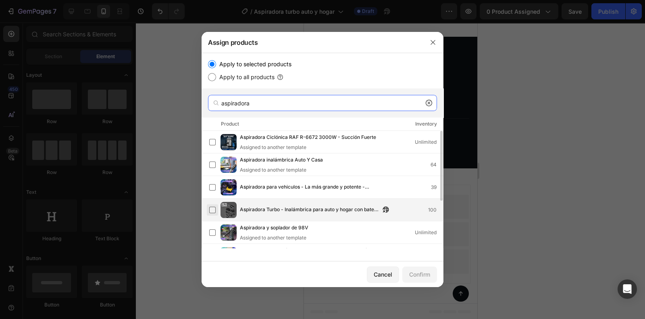
type input "aspiradora"
click at [214, 208] on label at bounding box center [212, 209] width 6 height 6
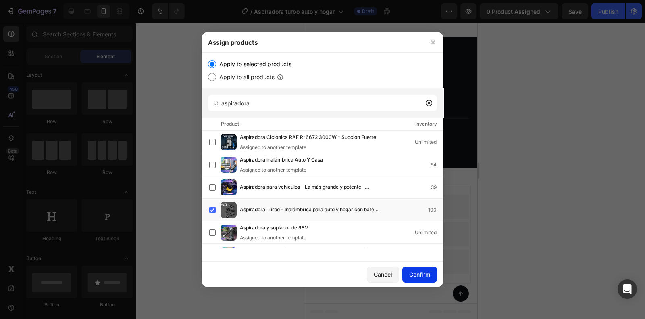
click at [426, 272] on div "Confirm" at bounding box center [419, 274] width 21 height 8
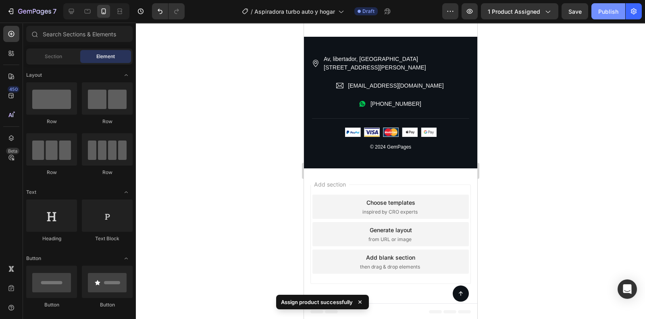
click at [606, 12] on div "Publish" at bounding box center [608, 11] width 20 height 8
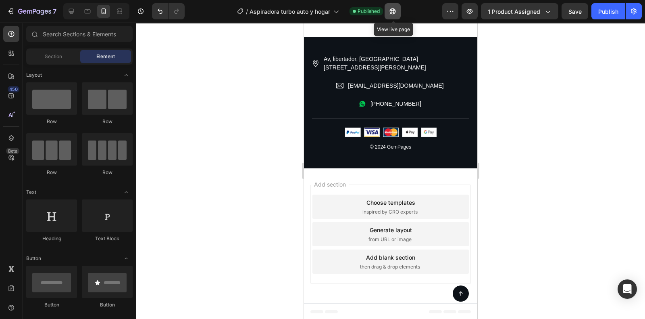
click at [390, 12] on icon "button" at bounding box center [393, 11] width 8 height 8
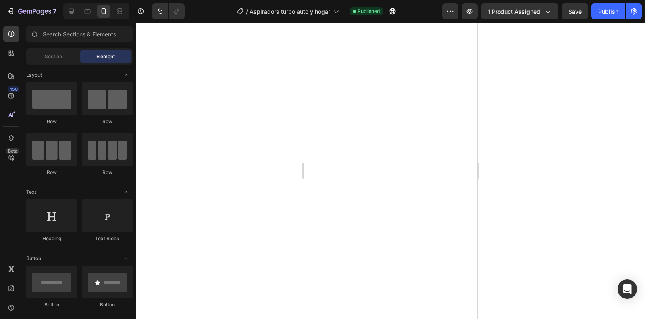
scroll to position [0, 0]
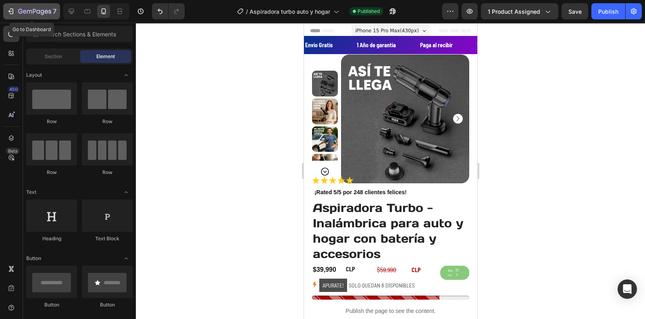
click at [8, 17] on button "7" at bounding box center [31, 11] width 57 height 16
